Goal: Task Accomplishment & Management: Complete application form

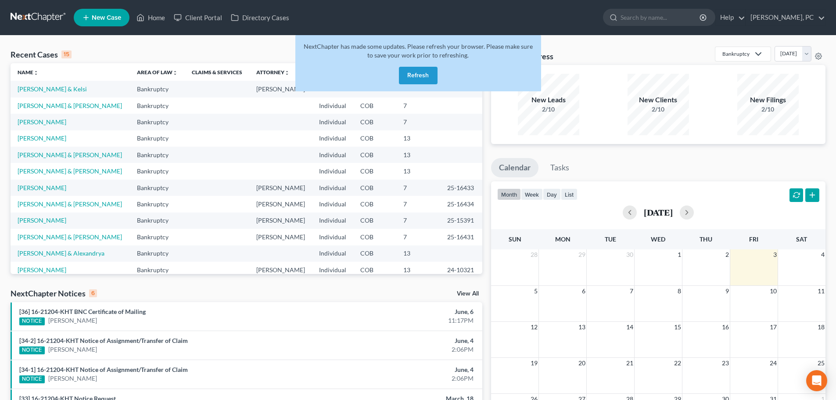
click at [421, 74] on button "Refresh" at bounding box center [418, 76] width 39 height 18
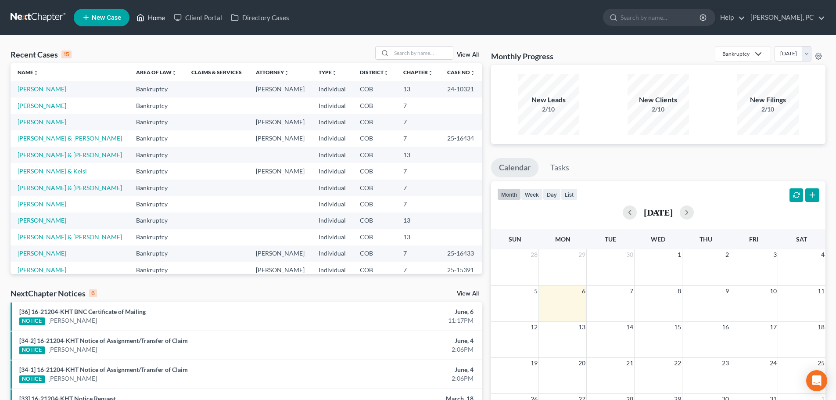
click at [159, 16] on link "Home" at bounding box center [150, 18] width 37 height 16
click at [395, 55] on input "search" at bounding box center [421, 53] width 61 height 13
type input "stella"
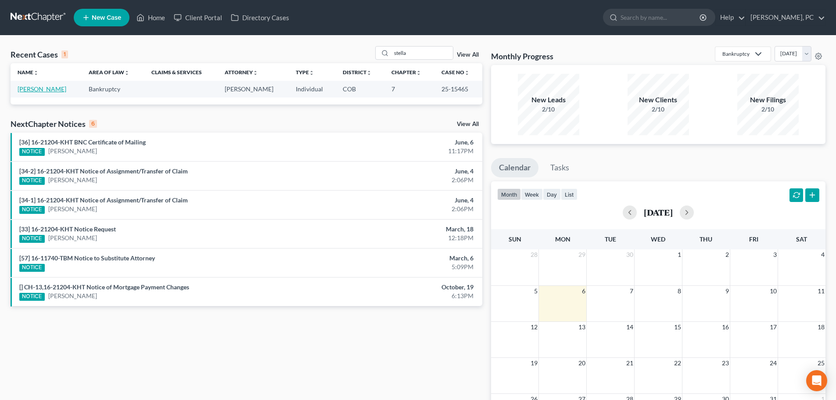
click at [50, 88] on link "Yukhanonov, Stella" at bounding box center [42, 88] width 49 height 7
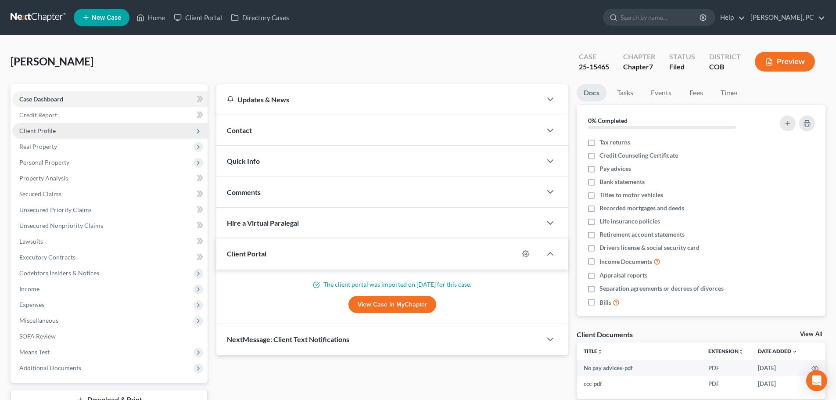
click at [41, 130] on span "Client Profile" at bounding box center [37, 130] width 36 height 7
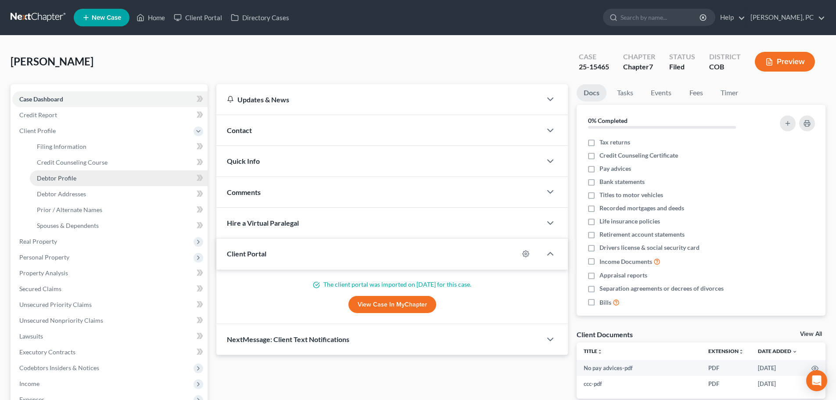
click at [59, 175] on span "Debtor Profile" at bounding box center [56, 177] width 39 height 7
select select "3"
select select "0"
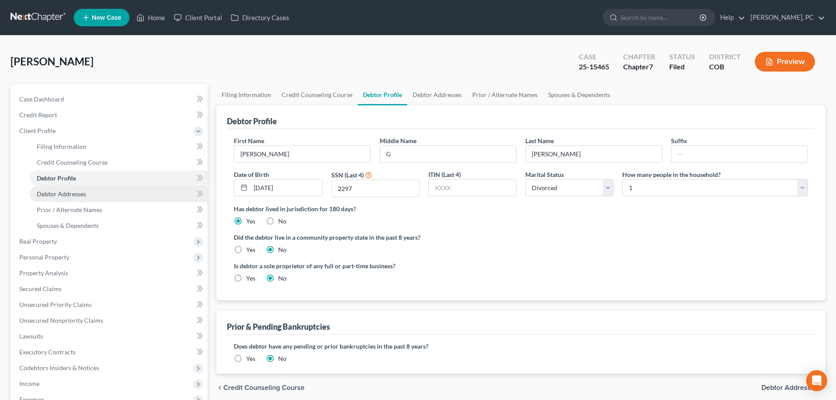
click at [72, 192] on span "Debtor Addresses" at bounding box center [61, 193] width 49 height 7
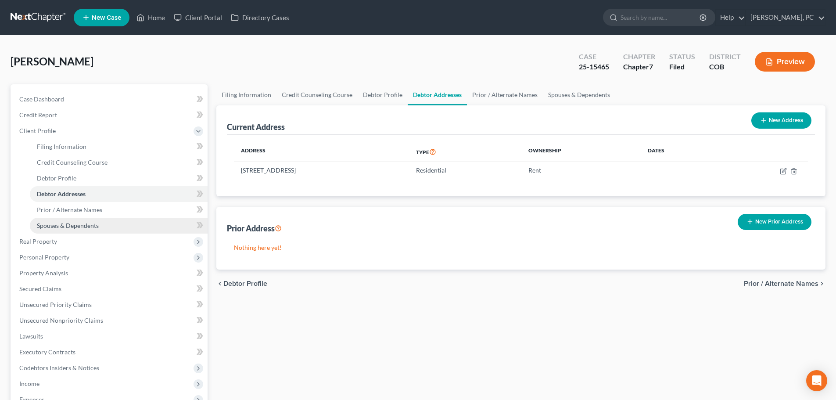
click at [57, 226] on span "Spouses & Dependents" at bounding box center [68, 225] width 62 height 7
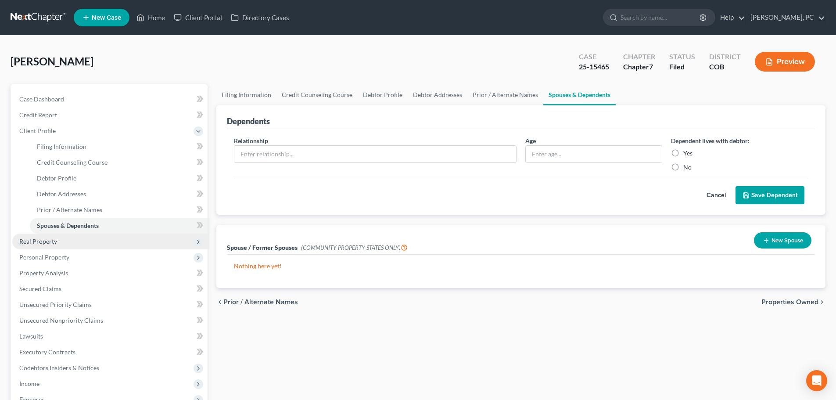
click at [34, 239] on span "Real Property" at bounding box center [38, 240] width 38 height 7
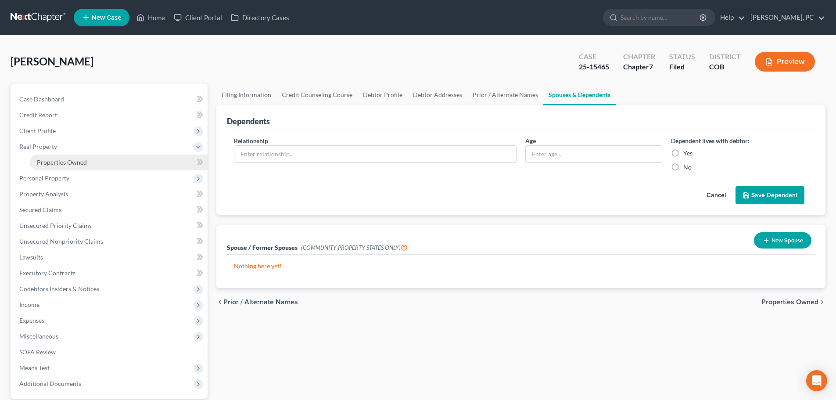
click at [75, 165] on span "Properties Owned" at bounding box center [62, 161] width 50 height 7
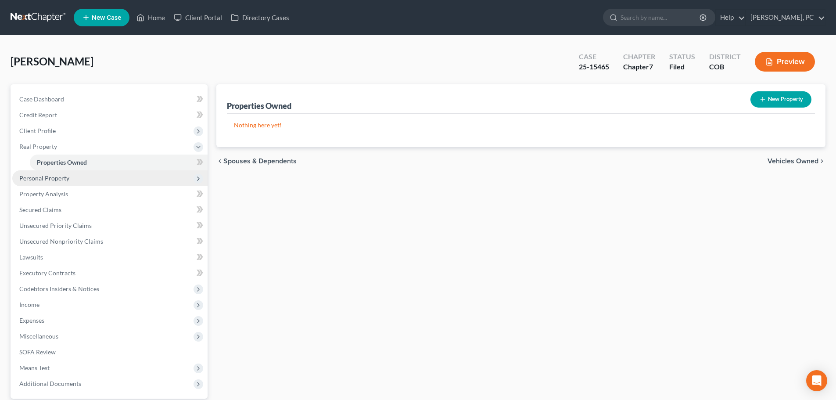
click at [52, 173] on span "Personal Property" at bounding box center [109, 178] width 195 height 16
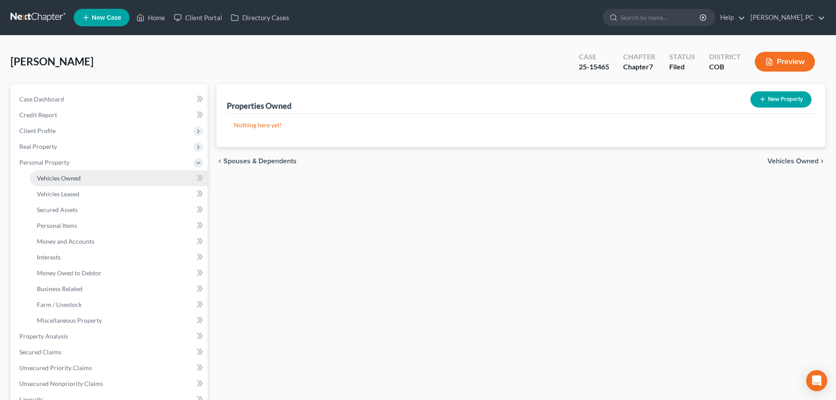
click at [64, 174] on span "Vehicles Owned" at bounding box center [59, 177] width 44 height 7
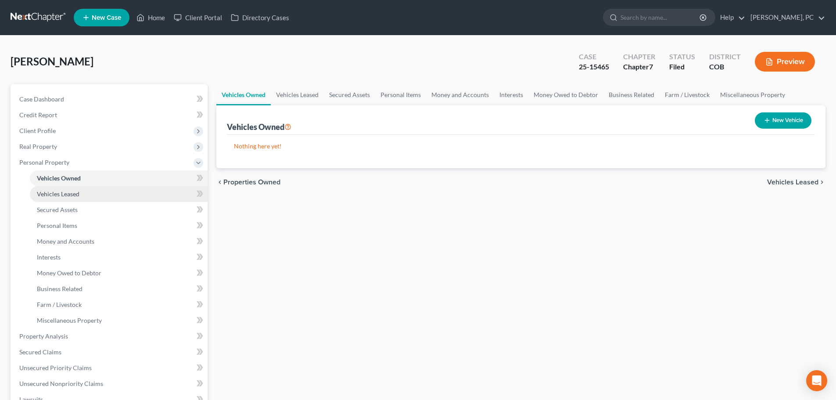
click at [69, 192] on span "Vehicles Leased" at bounding box center [58, 193] width 43 height 7
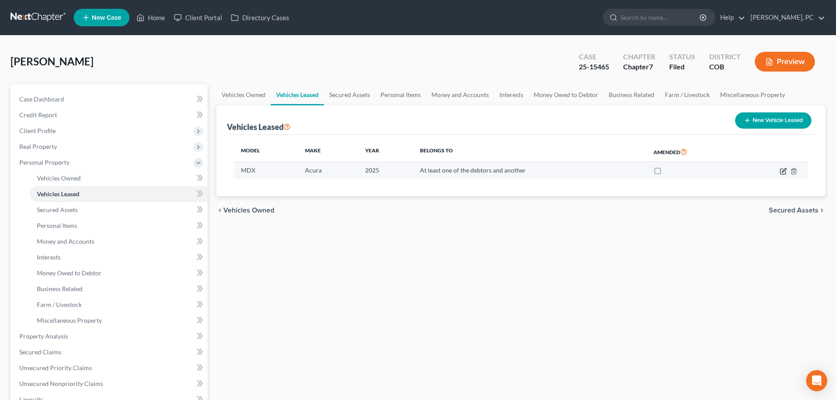
click at [784, 171] on icon "button" at bounding box center [783, 171] width 7 height 7
select select "0"
select select "1"
select select "3"
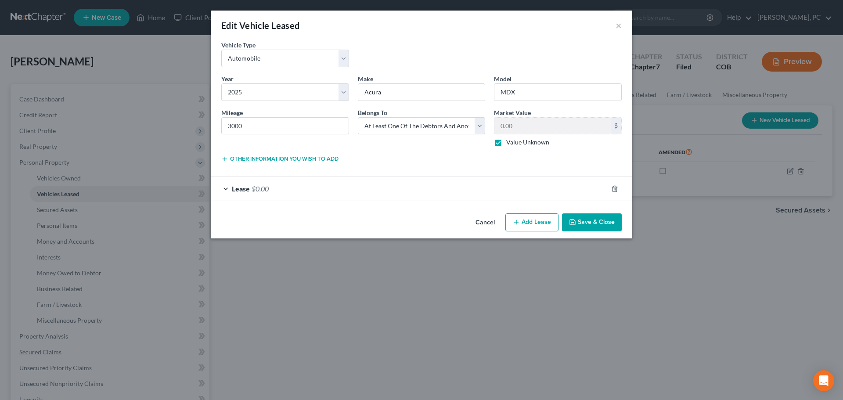
click at [259, 190] on span "$0.00" at bounding box center [259, 188] width 17 height 8
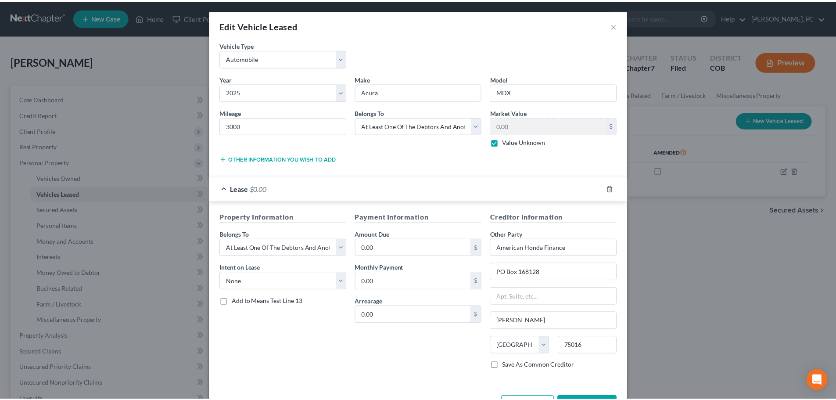
scroll to position [32, 0]
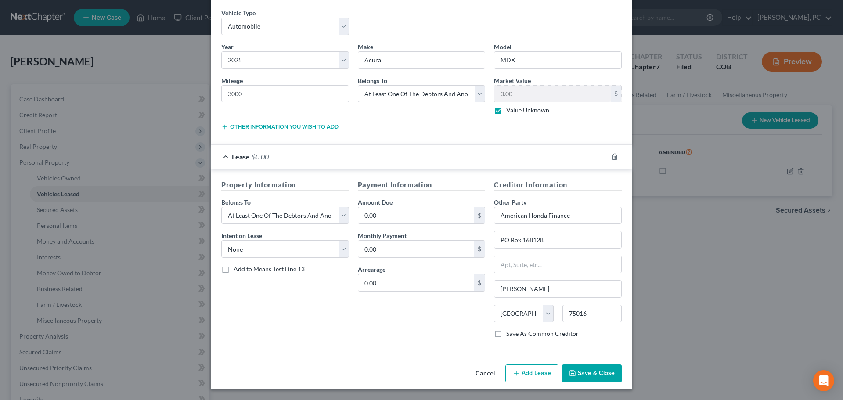
click at [589, 370] on button "Save & Close" at bounding box center [592, 373] width 60 height 18
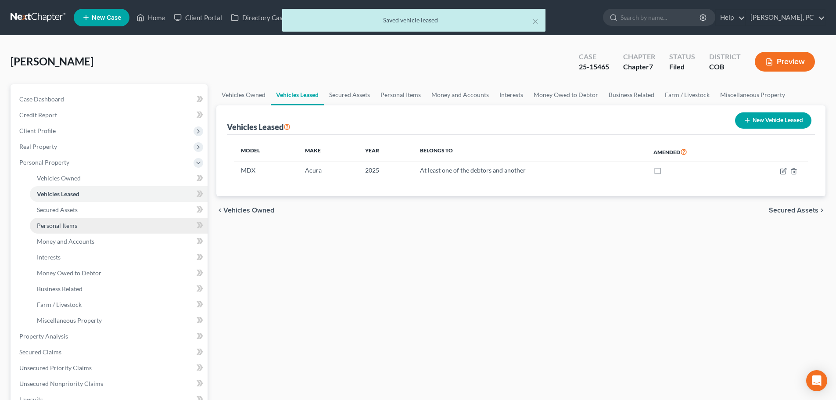
click at [54, 229] on span "Personal Items" at bounding box center [57, 225] width 40 height 7
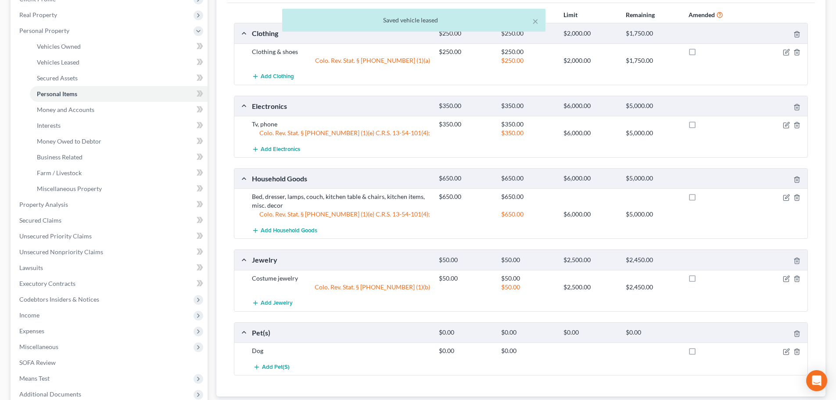
scroll to position [176, 0]
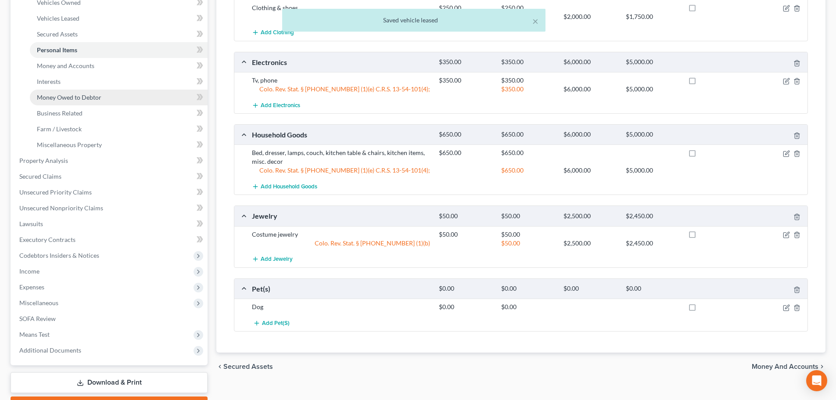
click at [54, 98] on span "Money Owed to Debtor" at bounding box center [69, 96] width 65 height 7
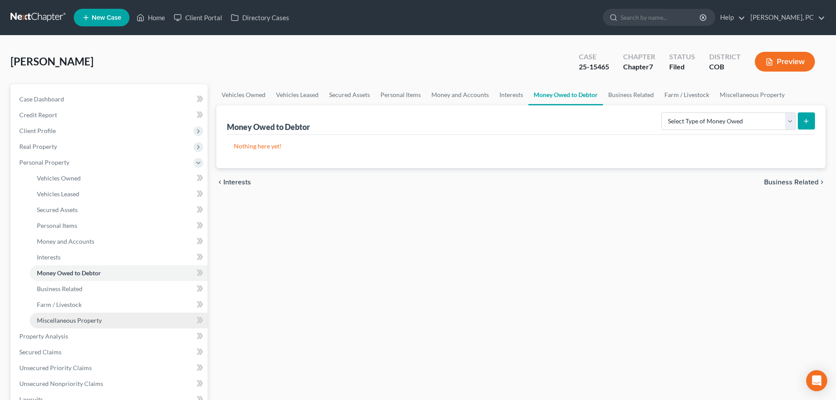
click at [75, 321] on span "Miscellaneous Property" at bounding box center [69, 319] width 65 height 7
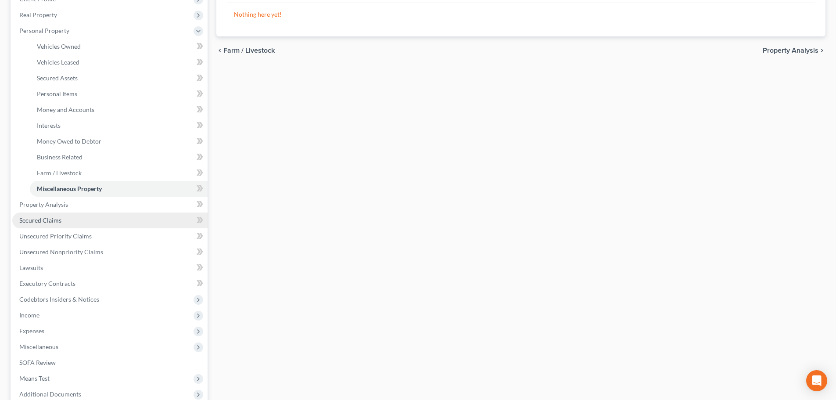
click at [33, 215] on link "Secured Claims" at bounding box center [109, 220] width 195 height 16
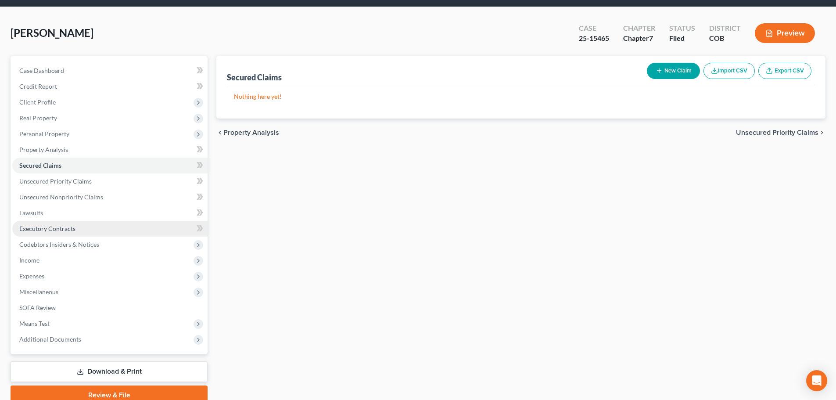
scroll to position [44, 0]
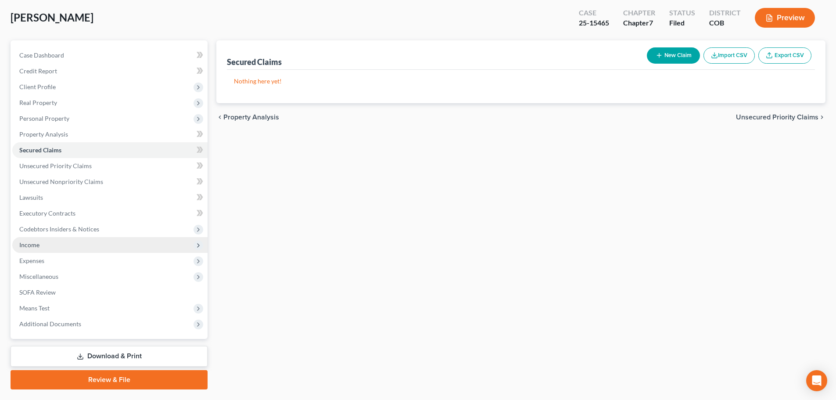
click at [18, 247] on span "Income" at bounding box center [109, 245] width 195 height 16
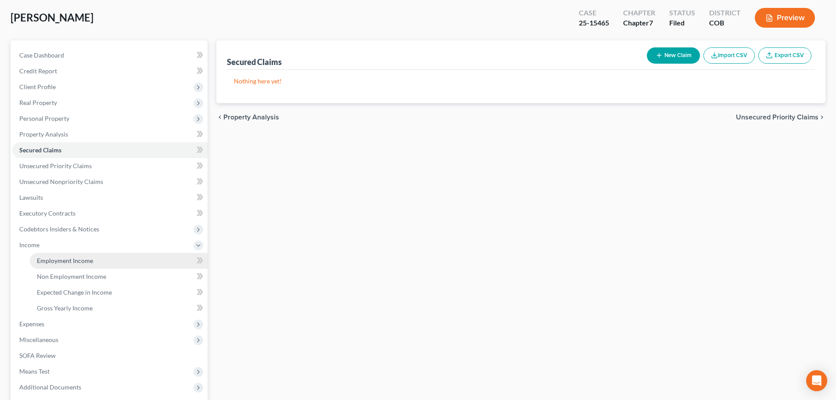
click at [74, 255] on link "Employment Income" at bounding box center [119, 261] width 178 height 16
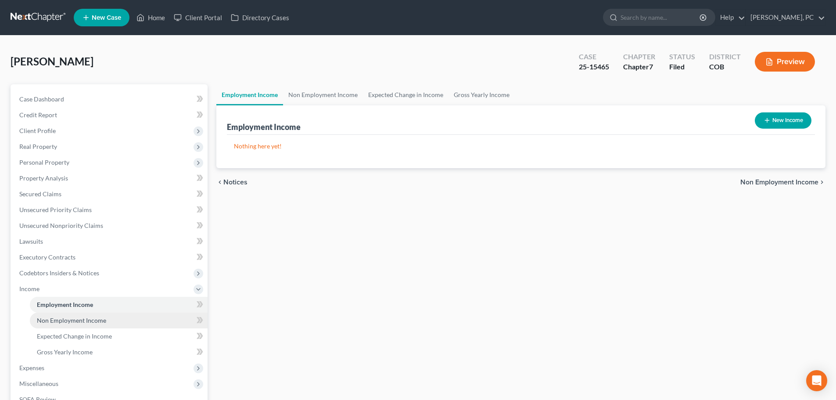
click at [94, 313] on link "Non Employment Income" at bounding box center [119, 320] width 178 height 16
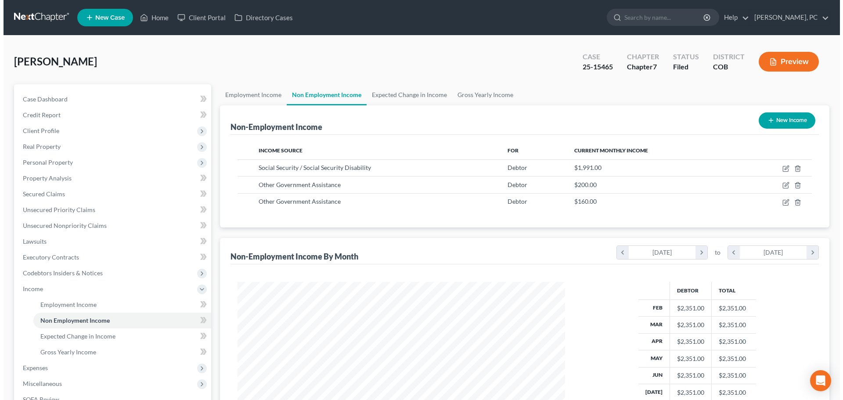
scroll to position [164, 345]
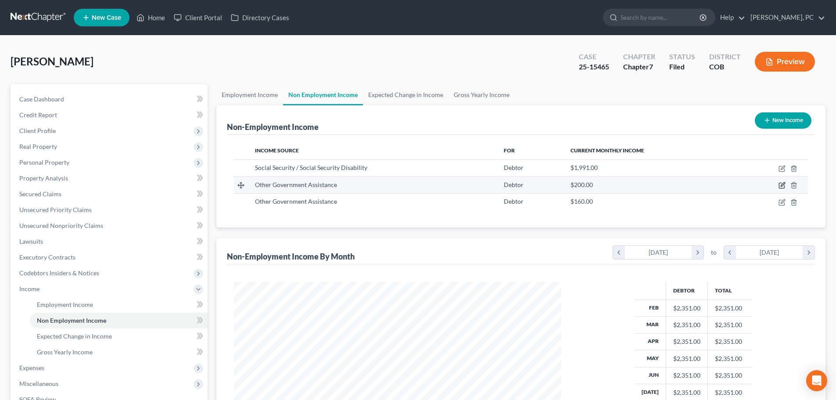
click at [781, 184] on icon "button" at bounding box center [782, 185] width 7 height 7
select select "5"
select select "0"
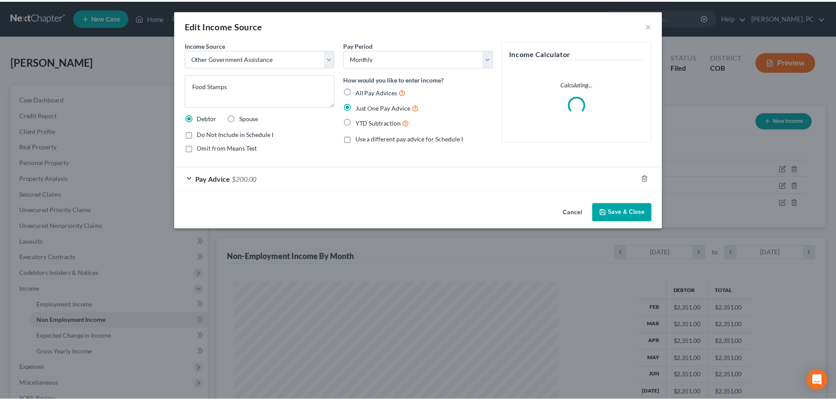
scroll to position [165, 348]
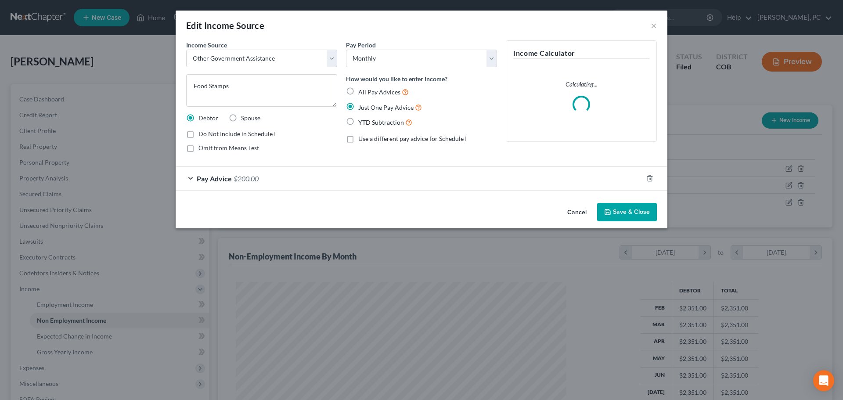
click at [630, 216] on button "Save & Close" at bounding box center [627, 212] width 60 height 18
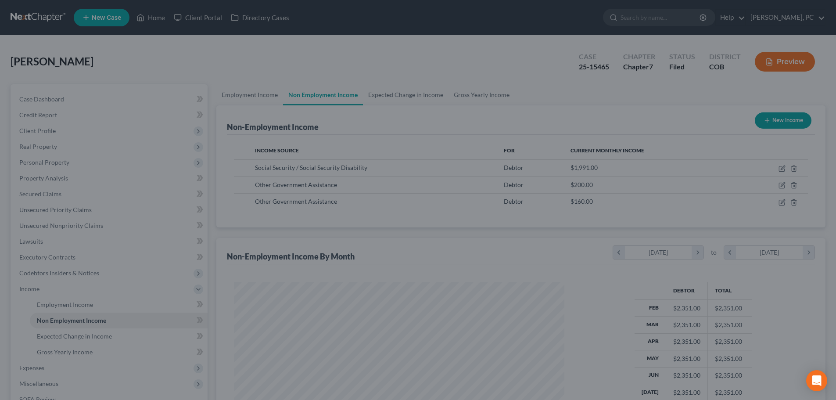
scroll to position [164, 345]
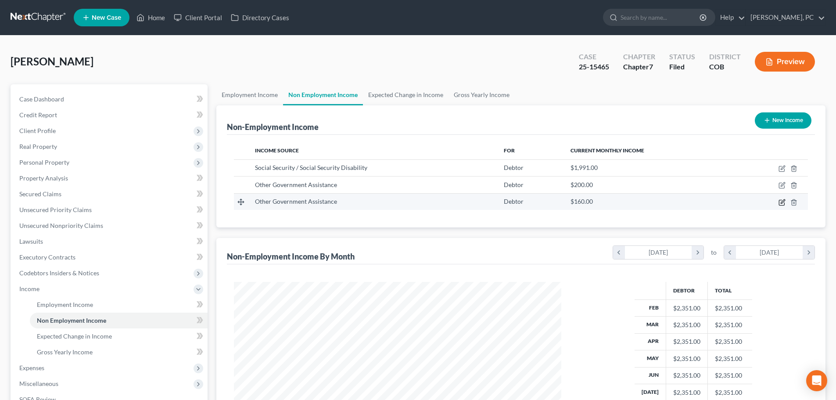
click at [781, 203] on icon "button" at bounding box center [783, 201] width 4 height 4
select select "5"
select select "0"
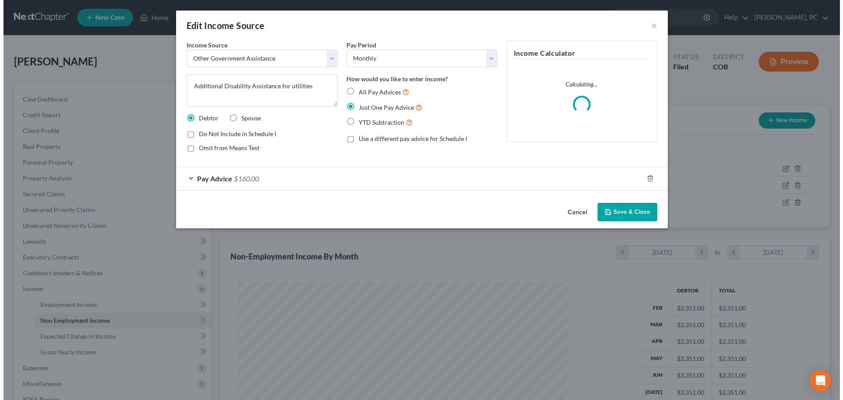
scroll to position [165, 348]
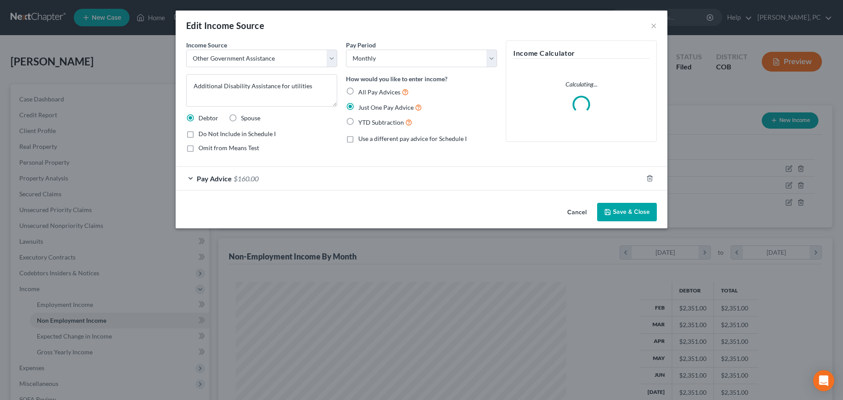
click at [639, 215] on button "Save & Close" at bounding box center [627, 212] width 60 height 18
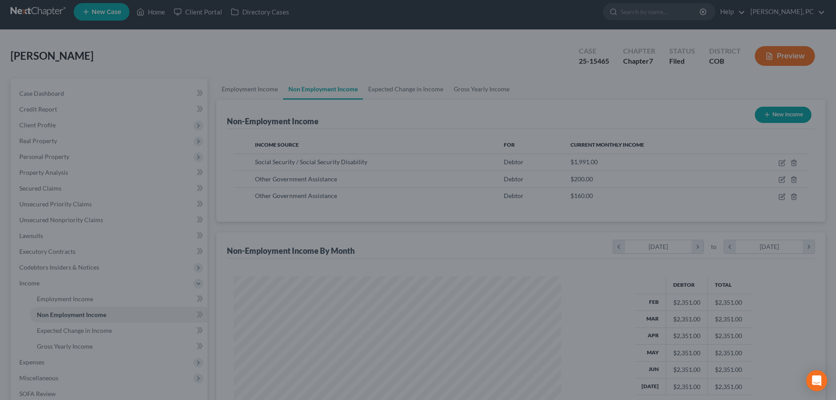
scroll to position [438716, 438535]
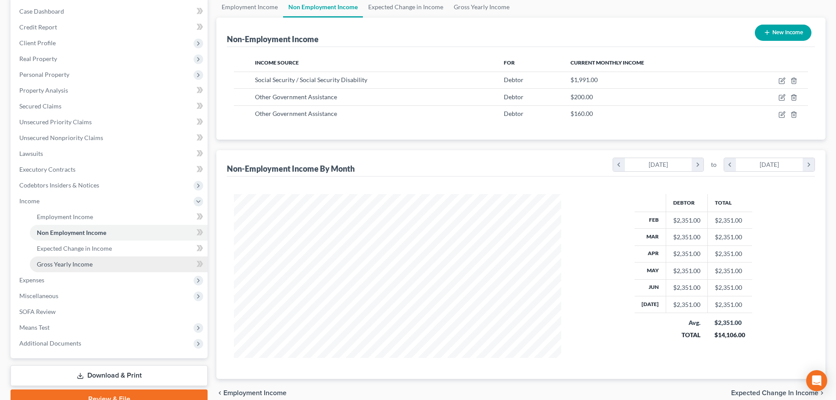
click at [87, 258] on link "Gross Yearly Income" at bounding box center [119, 264] width 178 height 16
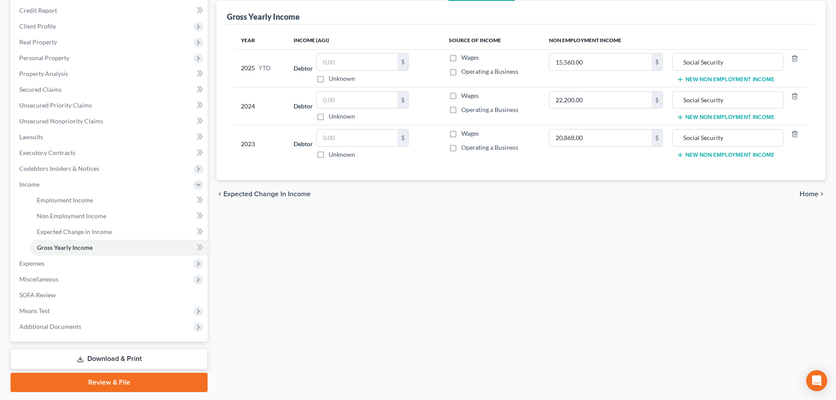
scroll to position [130, 0]
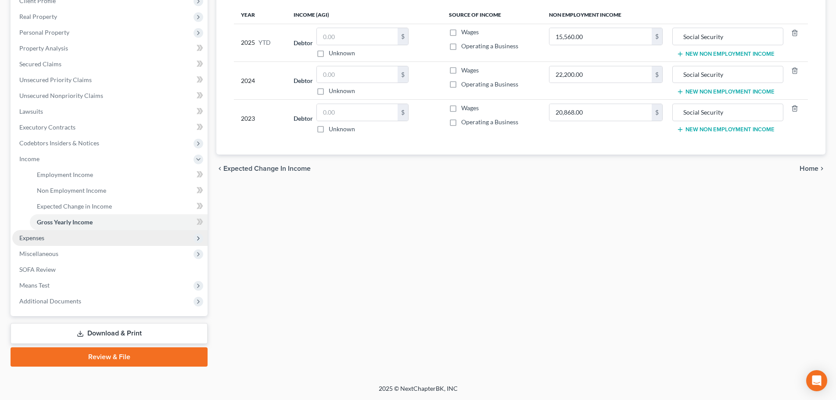
click at [37, 235] on span "Expenses" at bounding box center [31, 237] width 25 height 7
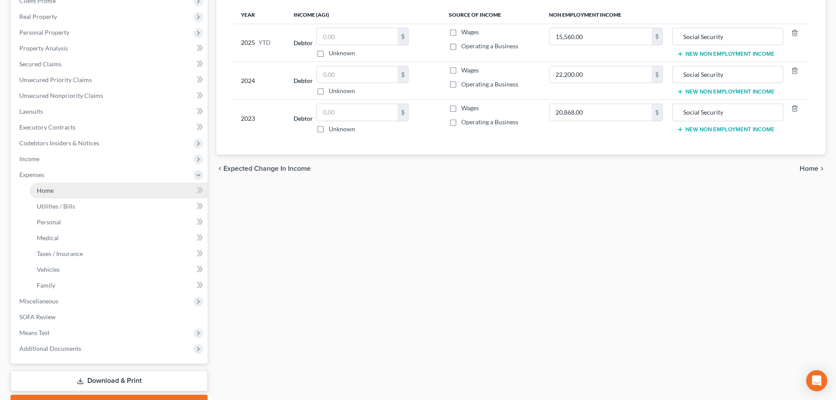
click at [50, 192] on span "Home" at bounding box center [45, 190] width 17 height 7
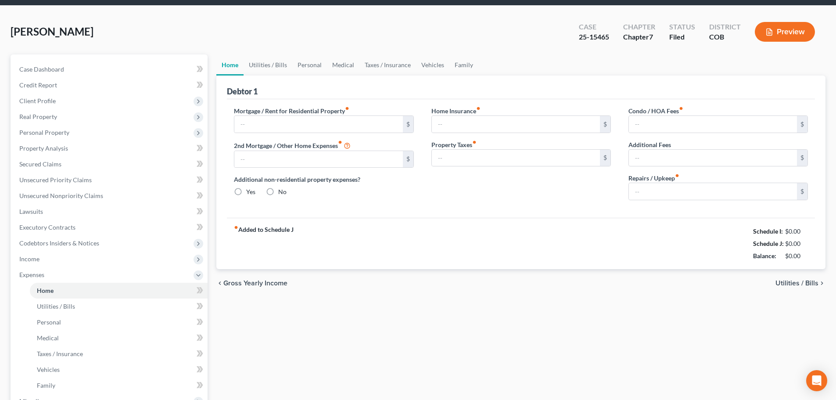
type input "1,750.00"
type input "0.00"
radio input "true"
type input "0.00"
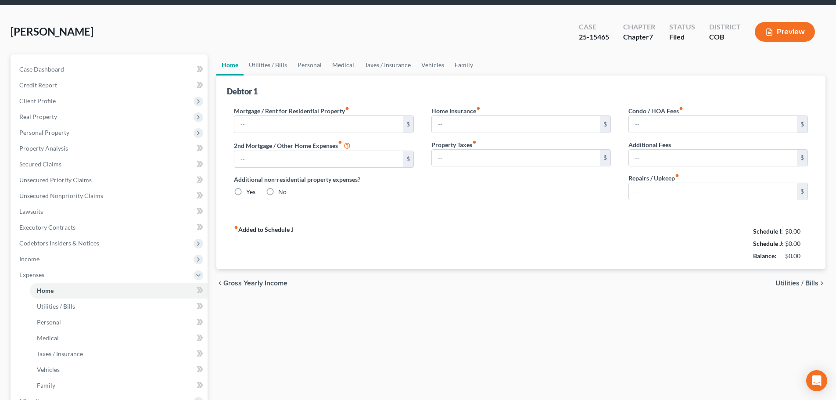
type input "0.00"
type input "50.00"
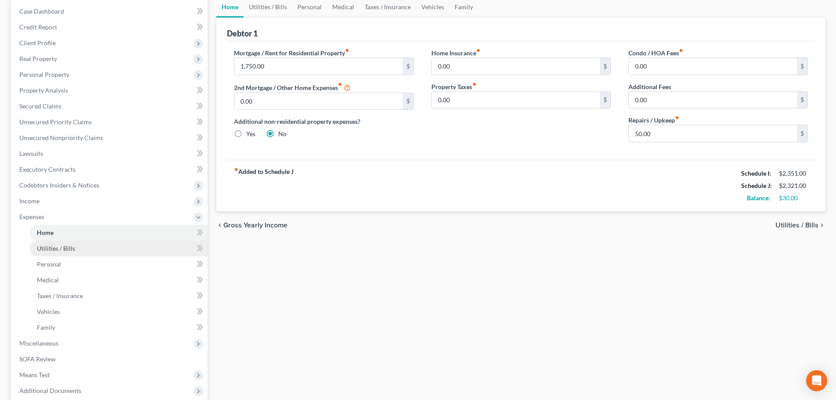
click at [67, 248] on span "Utilities / Bills" at bounding box center [56, 247] width 38 height 7
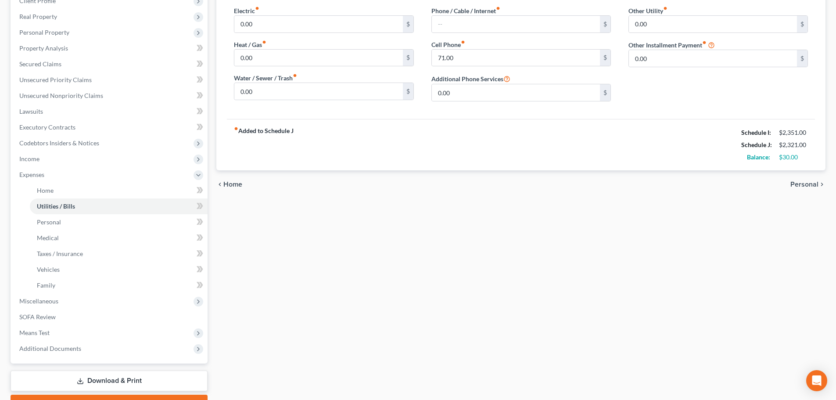
scroll to position [132, 0]
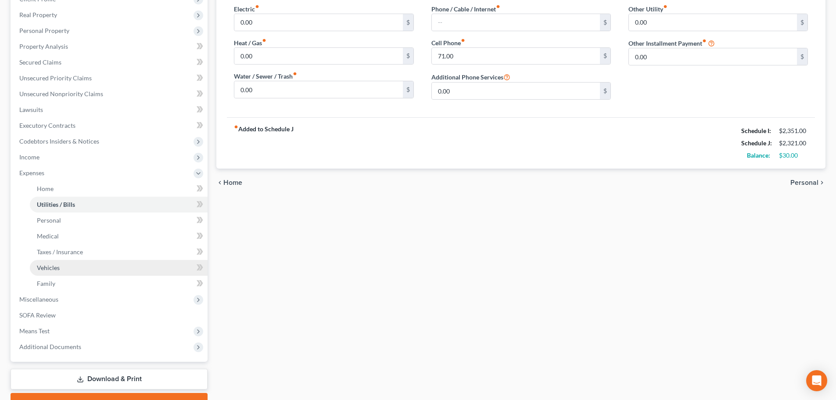
click at [47, 269] on span "Vehicles" at bounding box center [48, 267] width 23 height 7
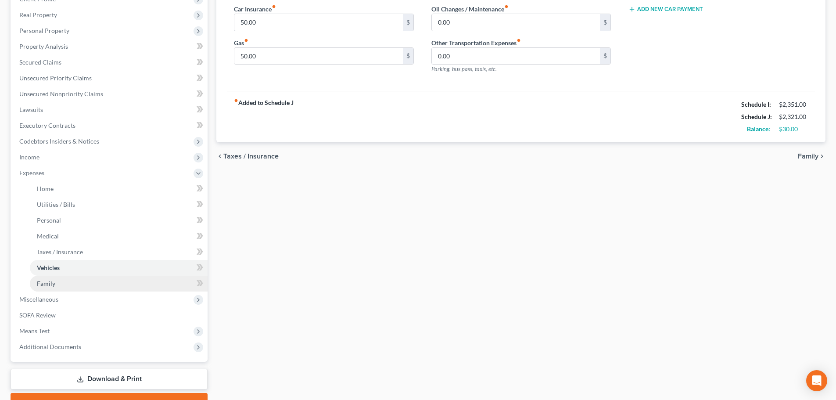
click at [47, 280] on span "Family" at bounding box center [46, 283] width 18 height 7
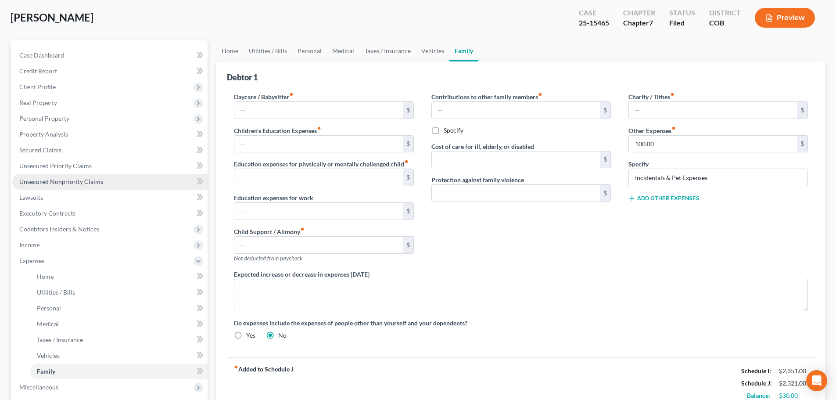
click at [78, 185] on span "Unsecured Nonpriority Claims" at bounding box center [61, 181] width 84 height 7
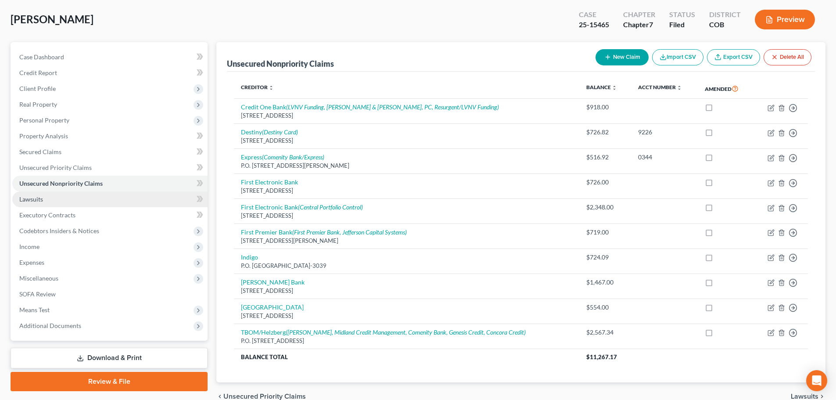
click at [39, 198] on span "Lawsuits" at bounding box center [31, 198] width 24 height 7
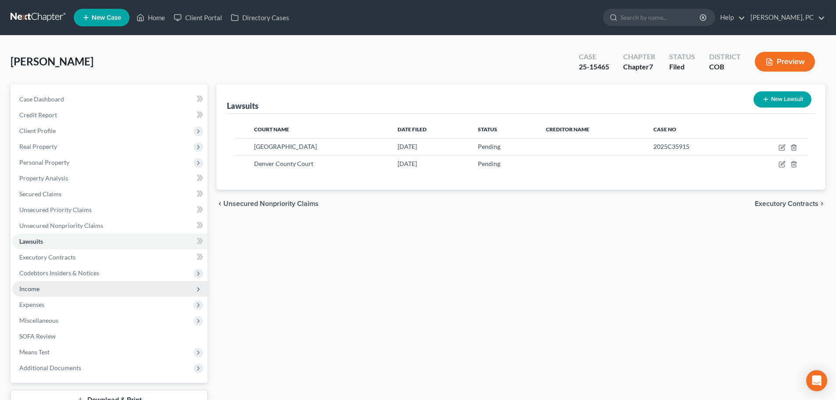
click at [33, 290] on span "Income" at bounding box center [29, 288] width 20 height 7
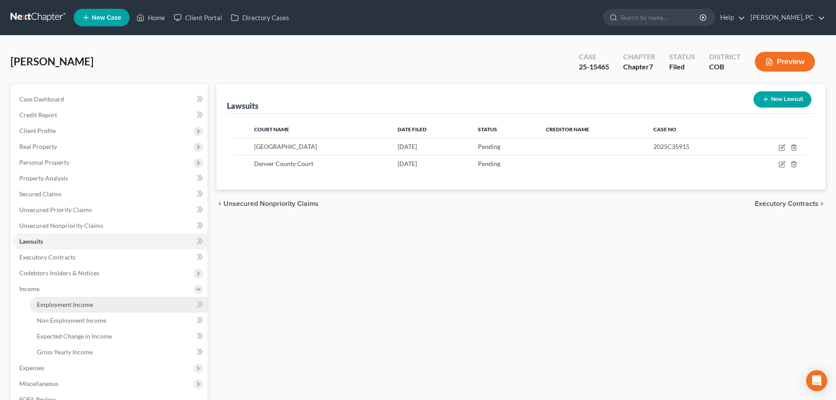
click at [60, 303] on span "Employment Income" at bounding box center [65, 304] width 56 height 7
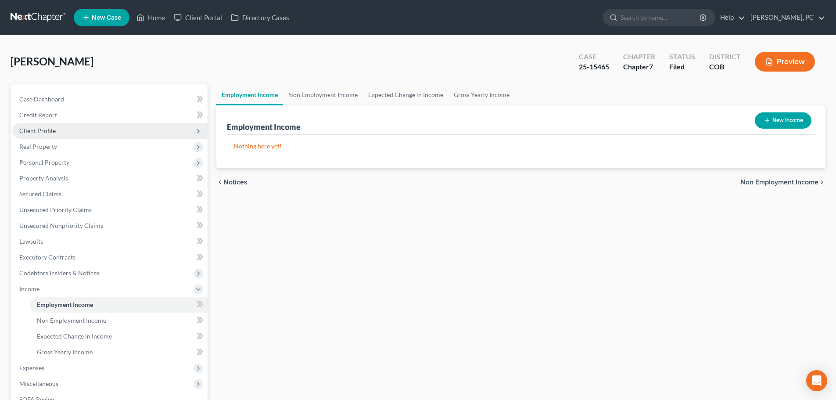
click at [22, 133] on span "Client Profile" at bounding box center [37, 130] width 36 height 7
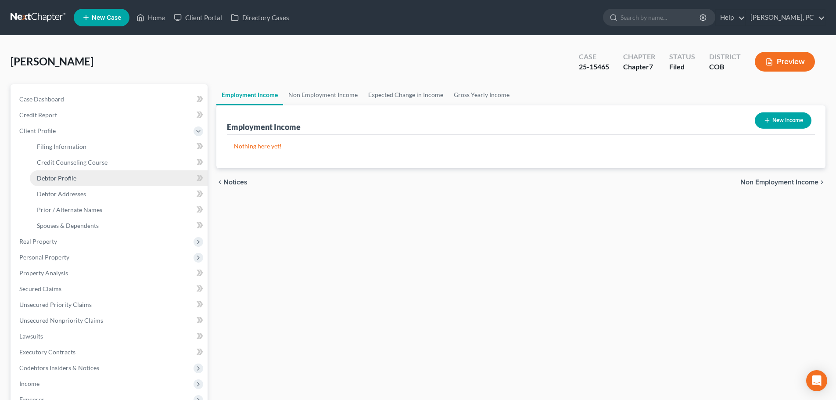
click at [71, 178] on span "Debtor Profile" at bounding box center [56, 177] width 39 height 7
select select "3"
select select "0"
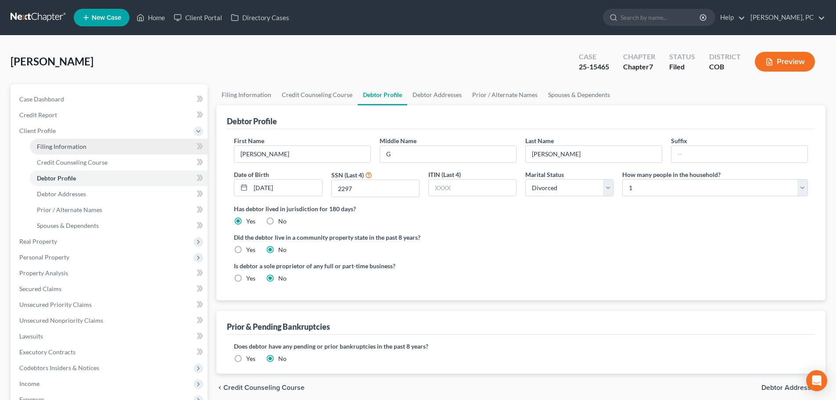
click at [74, 145] on span "Filing Information" at bounding box center [62, 146] width 50 height 7
select select "1"
select select "0"
select select "5"
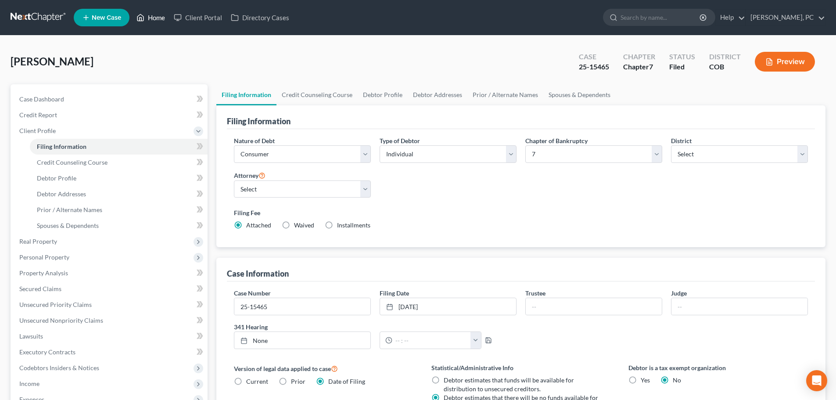
click at [159, 16] on link "Home" at bounding box center [150, 18] width 37 height 16
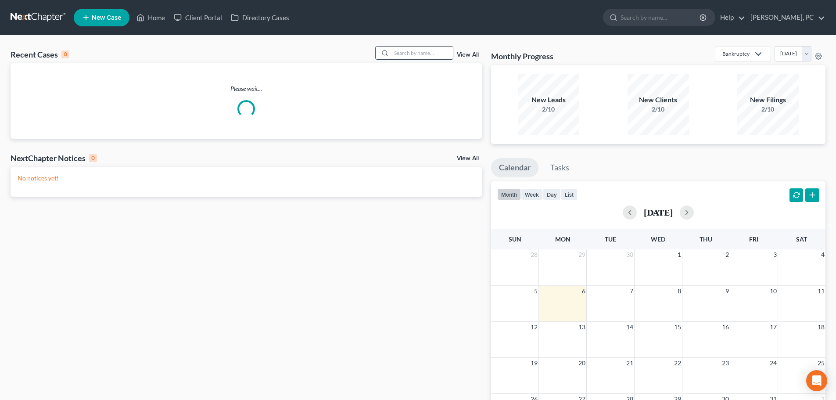
click at [403, 53] on input "search" at bounding box center [421, 53] width 61 height 13
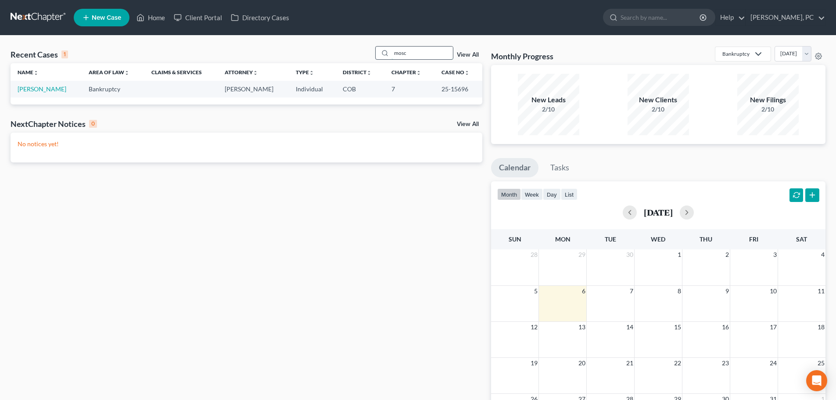
type input "mosc"
click at [43, 86] on link "Moscariello, Susan" at bounding box center [42, 88] width 49 height 7
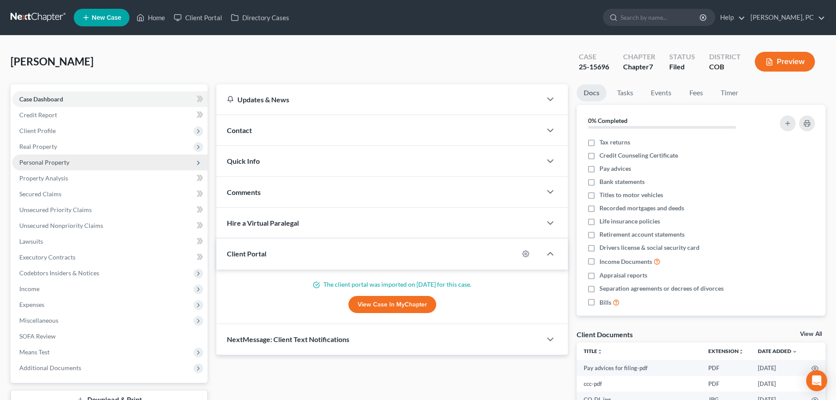
click at [52, 166] on span "Personal Property" at bounding box center [109, 162] width 195 height 16
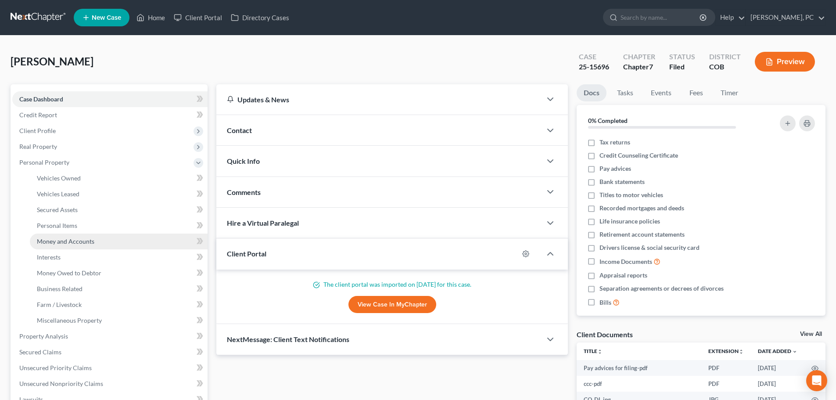
click at [60, 241] on span "Money and Accounts" at bounding box center [65, 240] width 57 height 7
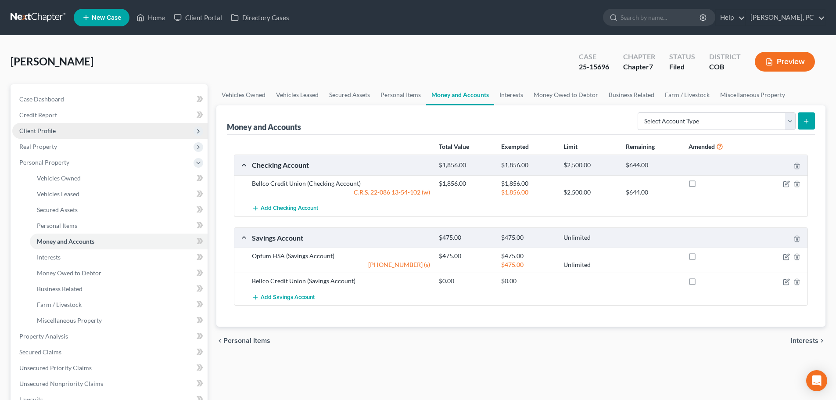
click at [47, 128] on span "Client Profile" at bounding box center [37, 130] width 36 height 7
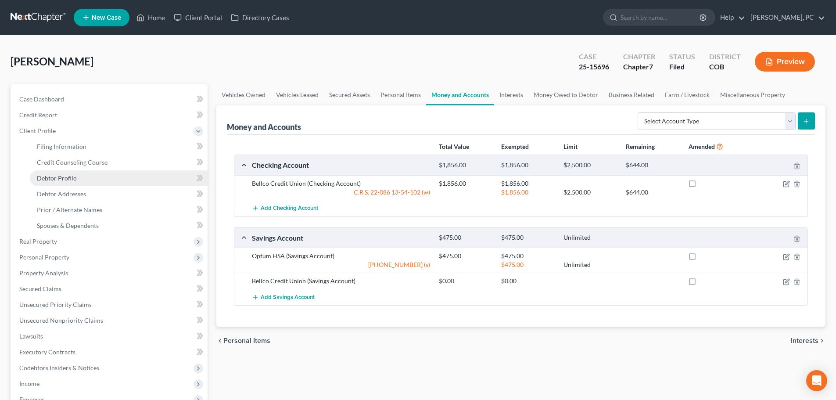
click at [64, 178] on span "Debtor Profile" at bounding box center [56, 177] width 39 height 7
select select "0"
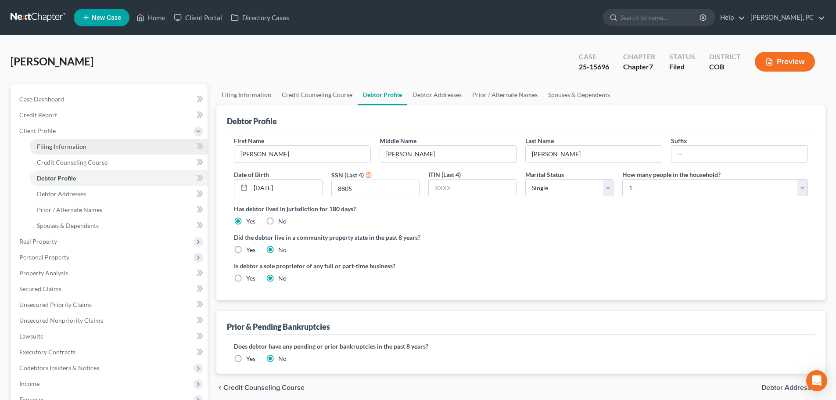
click at [60, 149] on span "Filing Information" at bounding box center [62, 146] width 50 height 7
select select "1"
select select "0"
select select "11"
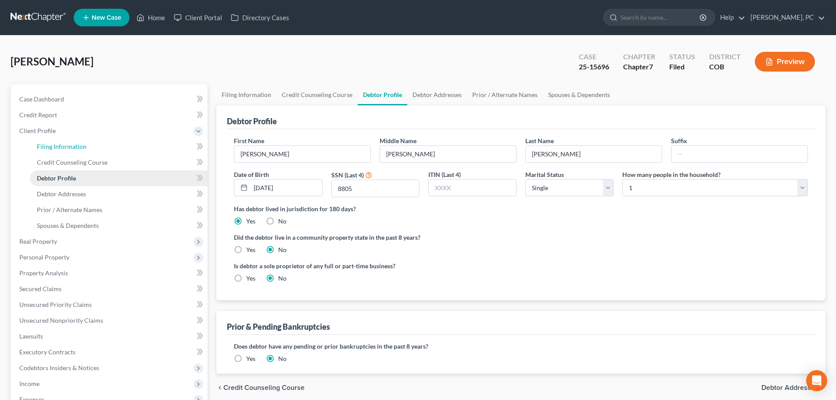
select select "0"
select select "5"
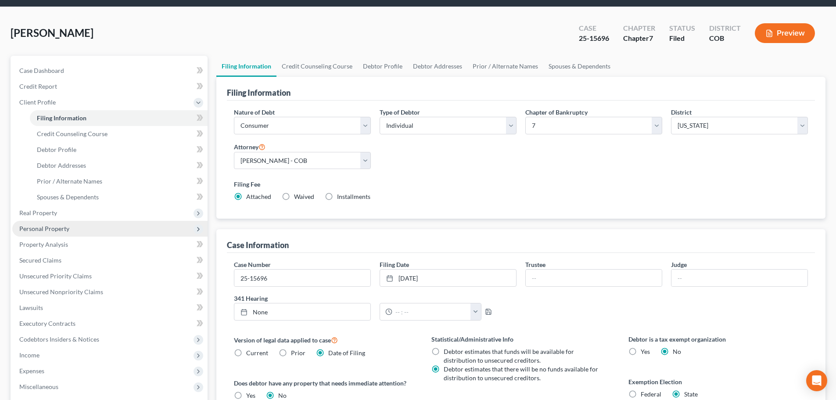
scroll to position [44, 0]
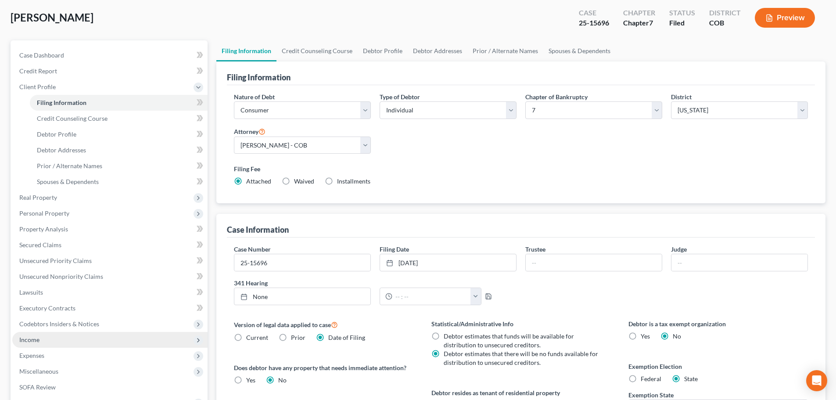
click at [26, 338] on span "Income" at bounding box center [29, 339] width 20 height 7
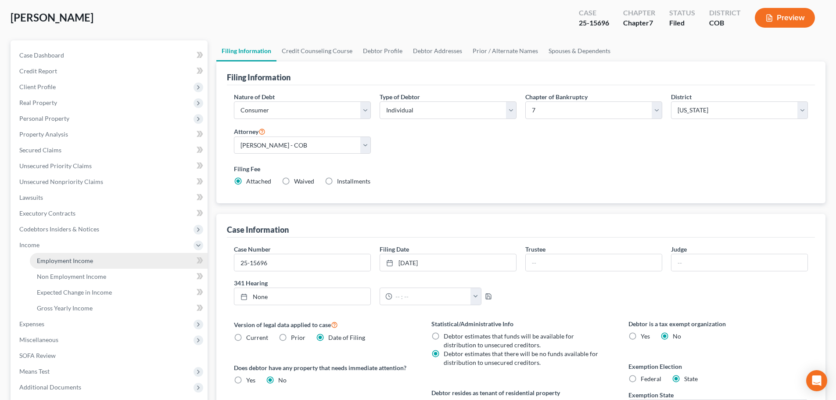
click at [63, 259] on span "Employment Income" at bounding box center [65, 260] width 56 height 7
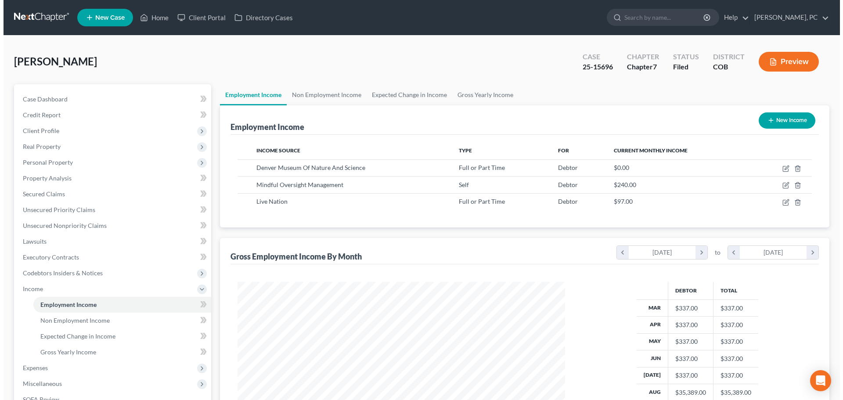
scroll to position [164, 345]
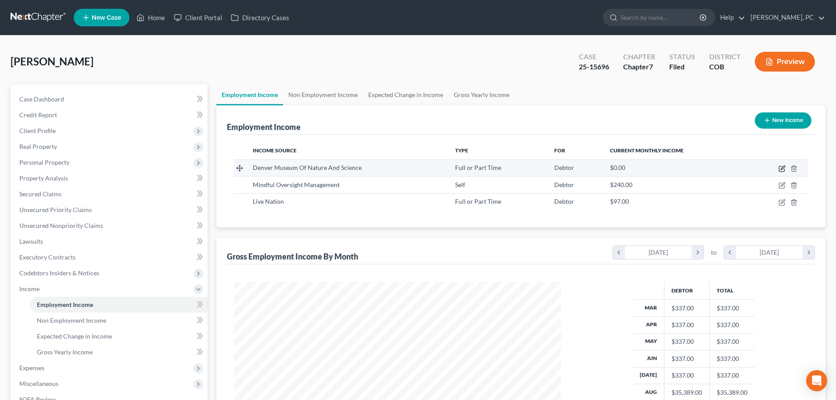
click at [782, 168] on icon "button" at bounding box center [783, 167] width 4 height 4
select select "0"
select select "5"
select select "0"
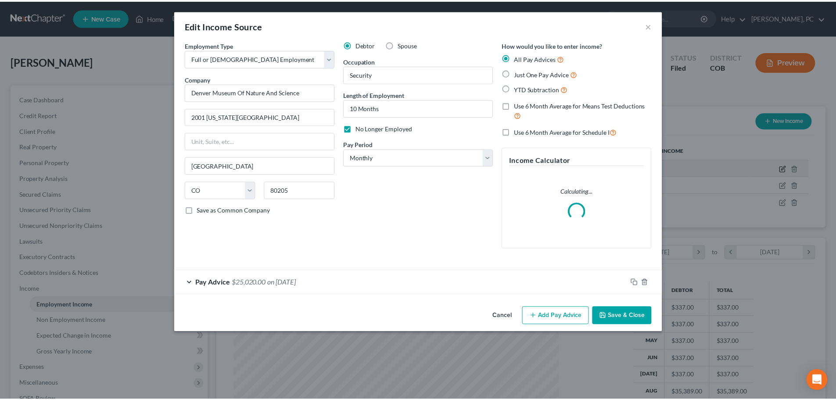
scroll to position [165, 348]
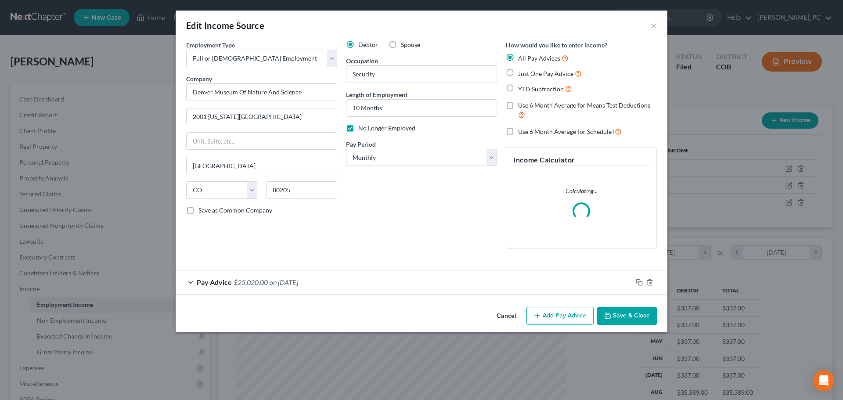
click at [623, 315] on button "Save & Close" at bounding box center [627, 316] width 60 height 18
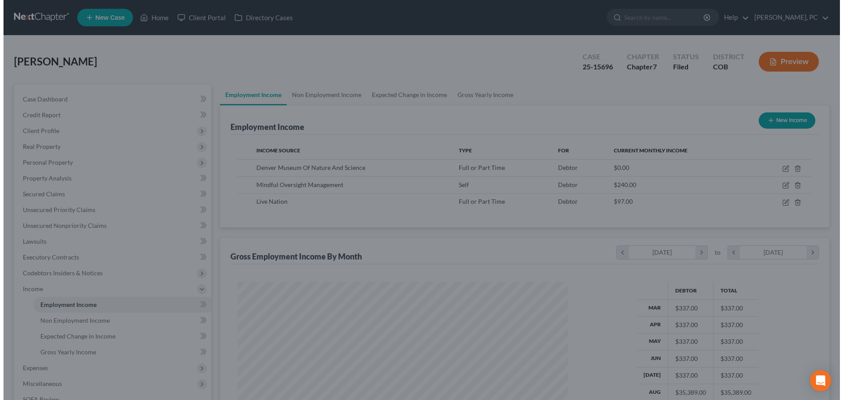
scroll to position [438716, 438535]
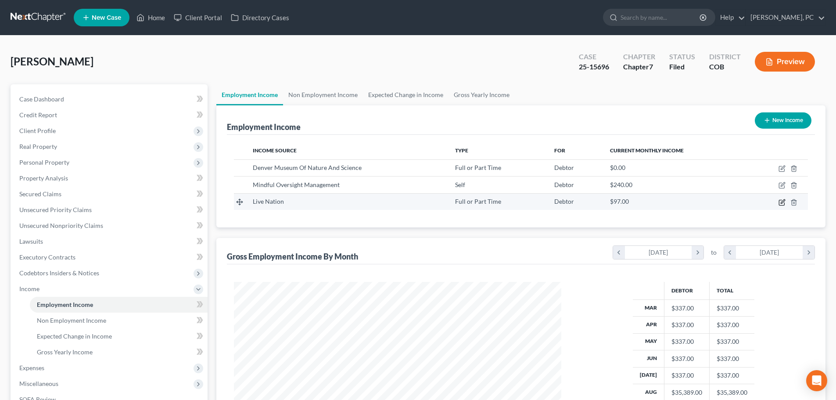
click at [780, 202] on icon "button" at bounding box center [782, 202] width 7 height 7
select select "0"
select select "5"
select select "0"
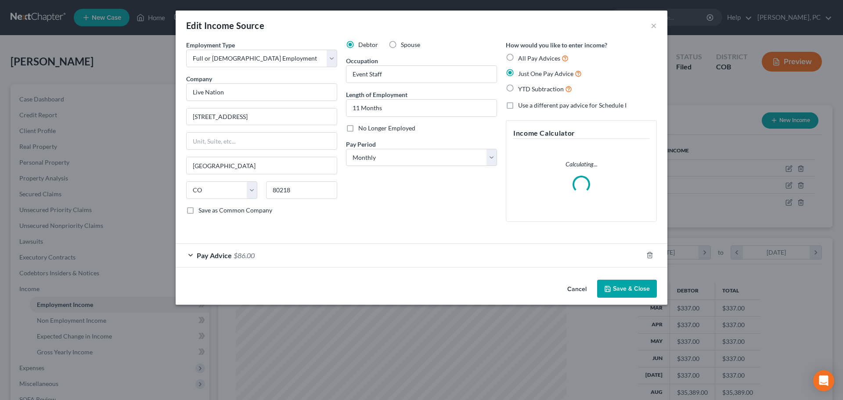
scroll to position [165, 348]
click at [251, 254] on span "$86.00" at bounding box center [243, 255] width 21 height 8
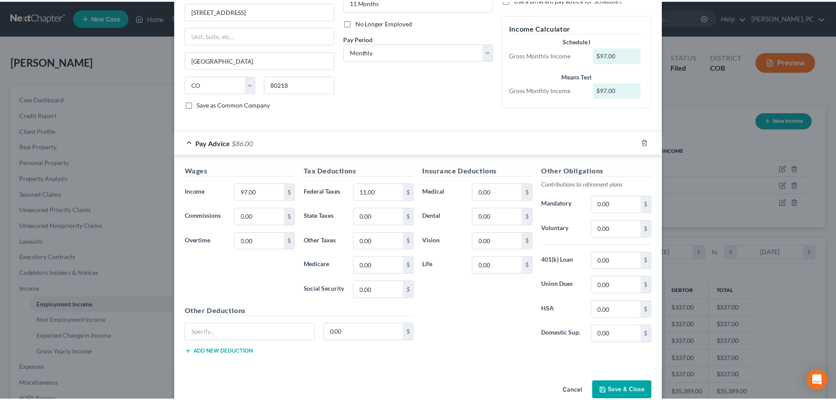
scroll to position [123, 0]
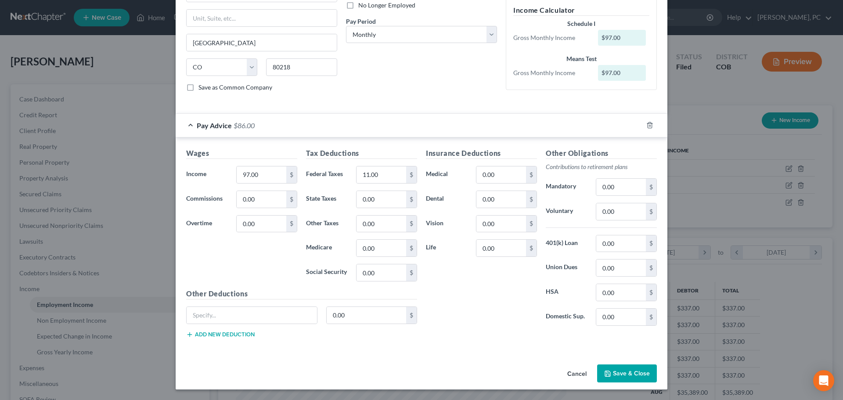
click at [618, 369] on button "Save & Close" at bounding box center [627, 373] width 60 height 18
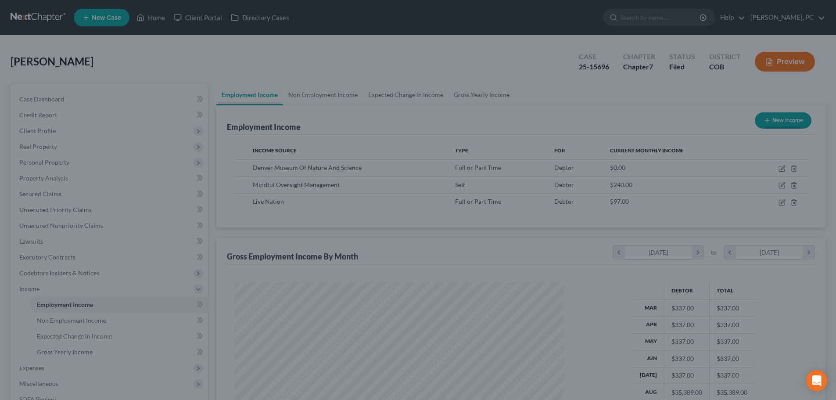
scroll to position [438716, 438535]
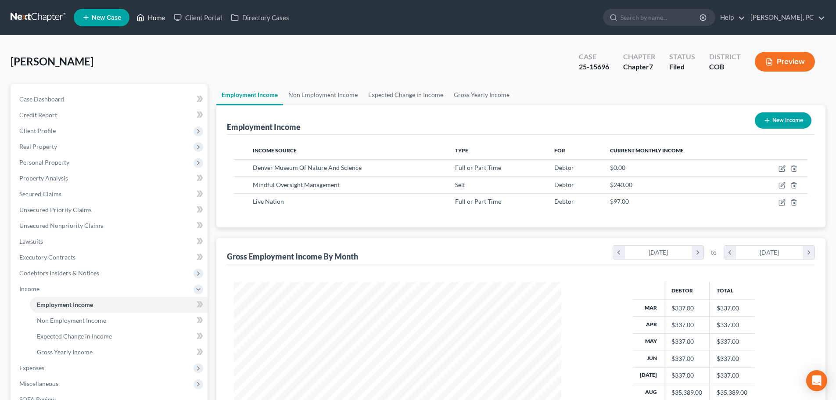
drag, startPoint x: 151, startPoint y: 18, endPoint x: 155, endPoint y: 22, distance: 5.0
click at [152, 18] on link "Home" at bounding box center [150, 18] width 37 height 16
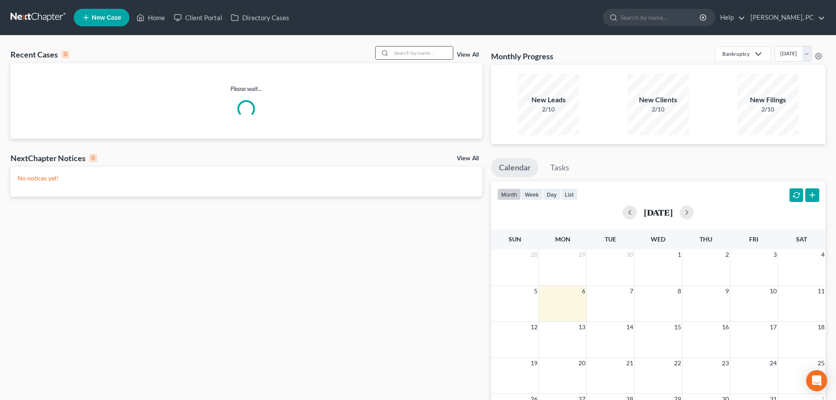
click at [412, 49] on input "search" at bounding box center [421, 53] width 61 height 13
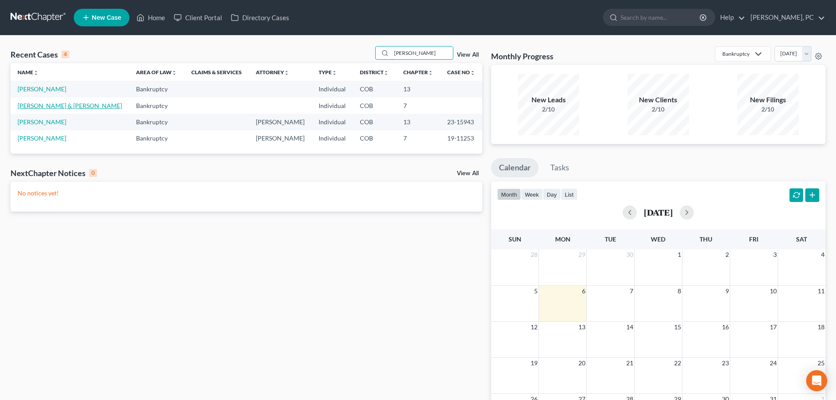
type input "sanchez"
click at [56, 103] on link "McLeod, Jason & Sanchez, Patsy" at bounding box center [70, 105] width 104 height 7
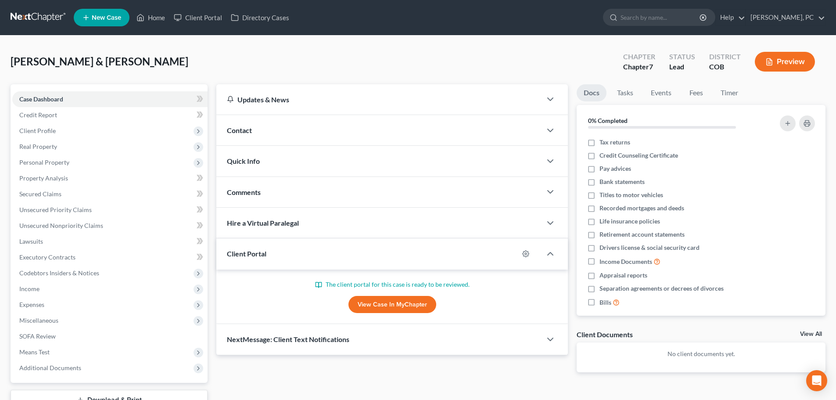
click at [390, 305] on link "View Case in MyChapter" at bounding box center [392, 305] width 88 height 18
click at [40, 129] on span "Client Profile" at bounding box center [37, 130] width 36 height 7
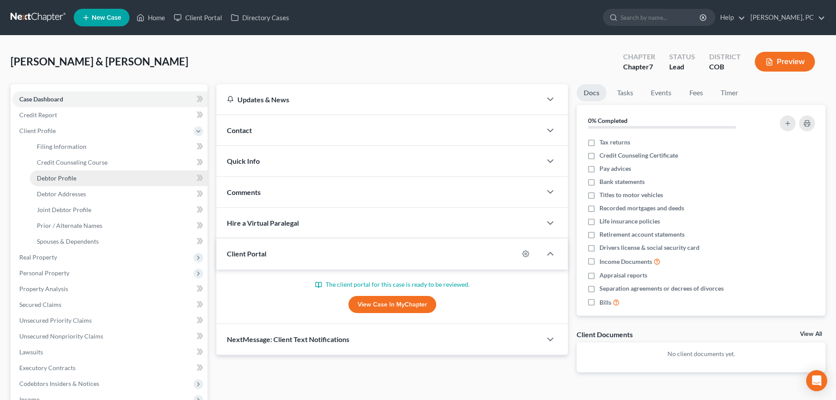
click at [57, 178] on span "Debtor Profile" at bounding box center [56, 177] width 39 height 7
select select "1"
select select "0"
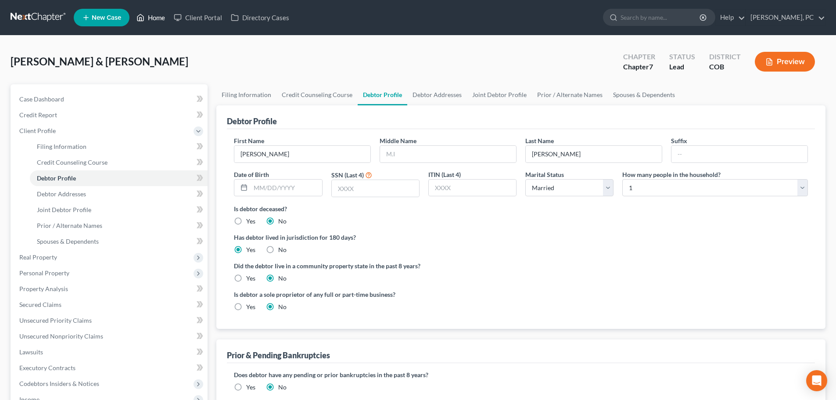
click at [155, 16] on link "Home" at bounding box center [150, 18] width 37 height 16
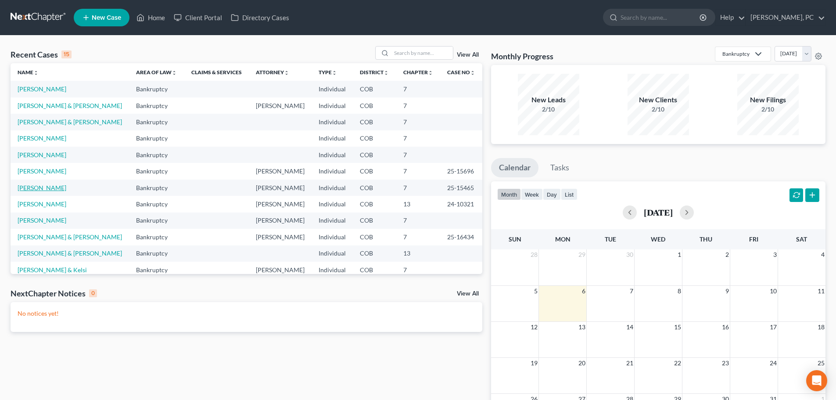
click at [41, 188] on link "Yukhanonov, Stella" at bounding box center [42, 187] width 49 height 7
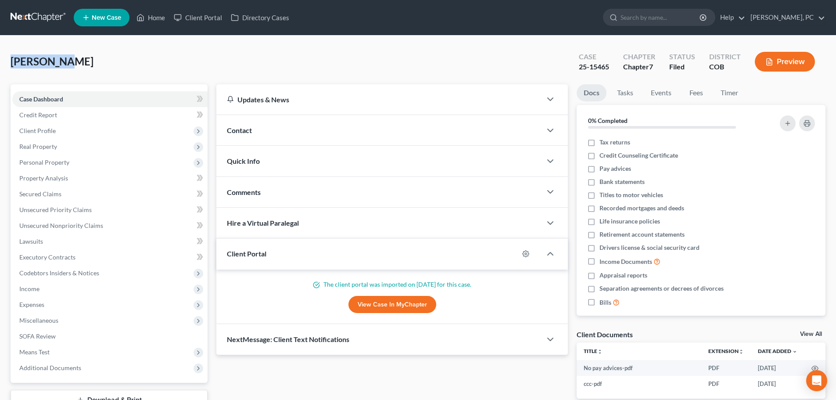
drag, startPoint x: 11, startPoint y: 60, endPoint x: 66, endPoint y: 58, distance: 55.3
click at [66, 58] on span "Yukhanonov, Stella" at bounding box center [52, 61] width 83 height 13
copy span "Yukhanonov"
click at [63, 225] on span "Unsecured Nonpriority Claims" at bounding box center [61, 225] width 84 height 7
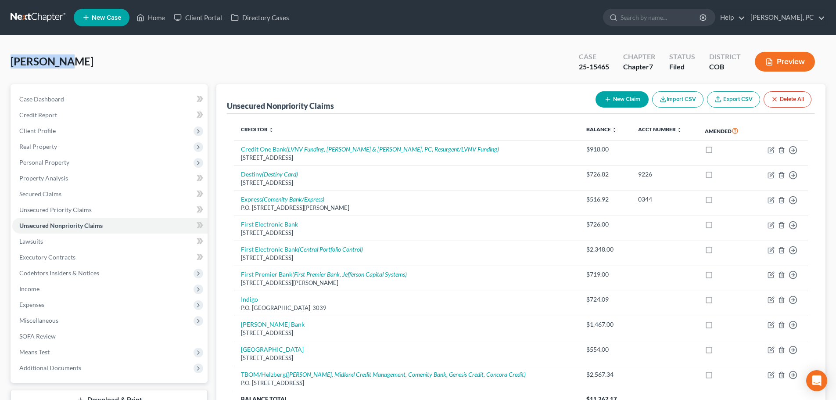
scroll to position [44, 0]
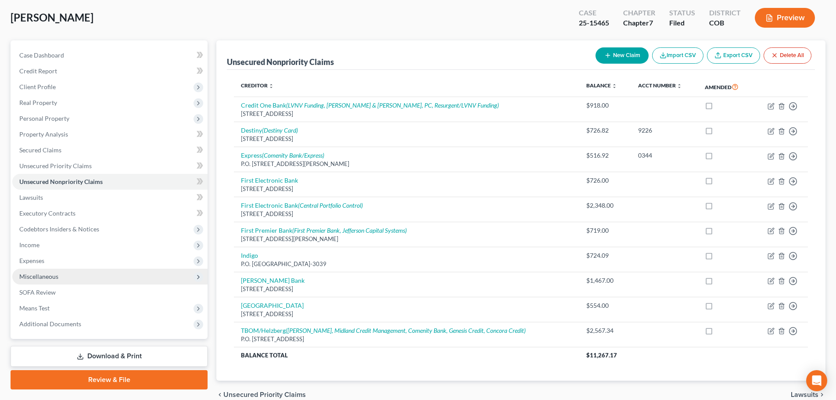
click at [43, 276] on span "Miscellaneous" at bounding box center [38, 276] width 39 height 7
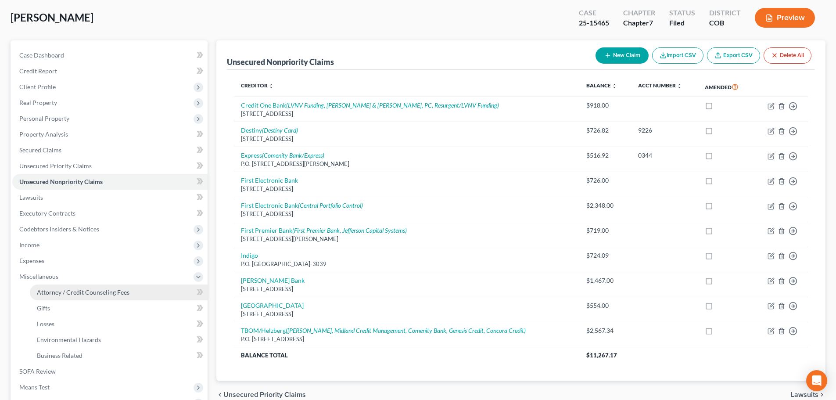
click at [100, 291] on span "Attorney / Credit Counseling Fees" at bounding box center [83, 291] width 93 height 7
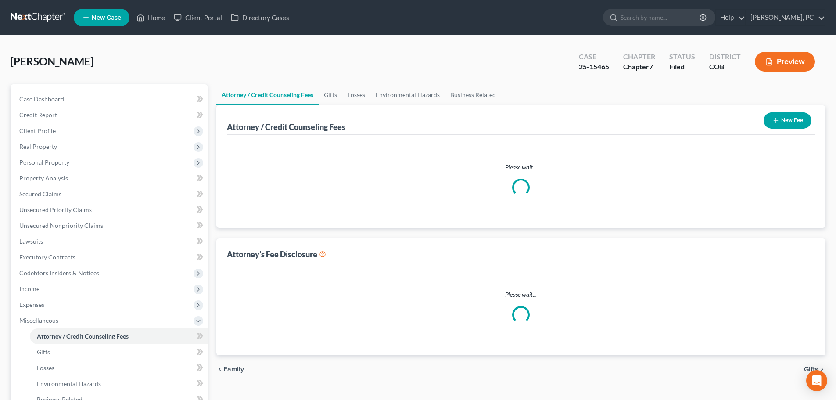
select select "0"
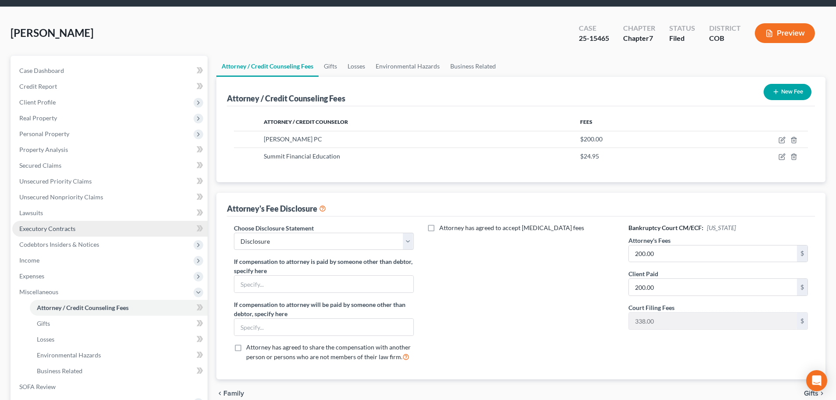
scroll to position [44, 0]
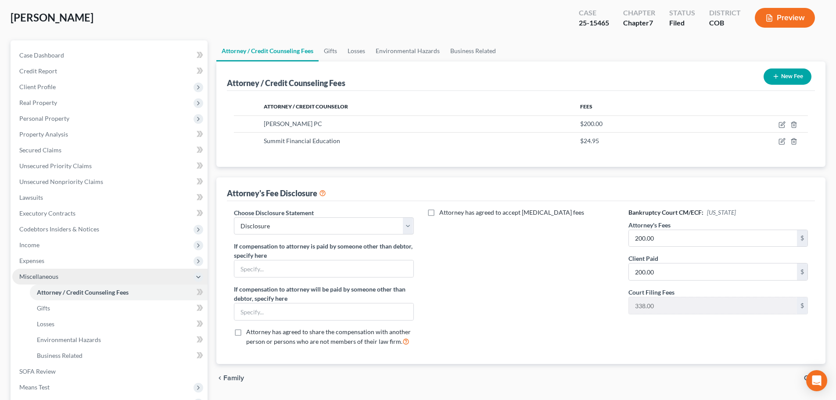
click at [37, 273] on span "Miscellaneous" at bounding box center [38, 276] width 39 height 7
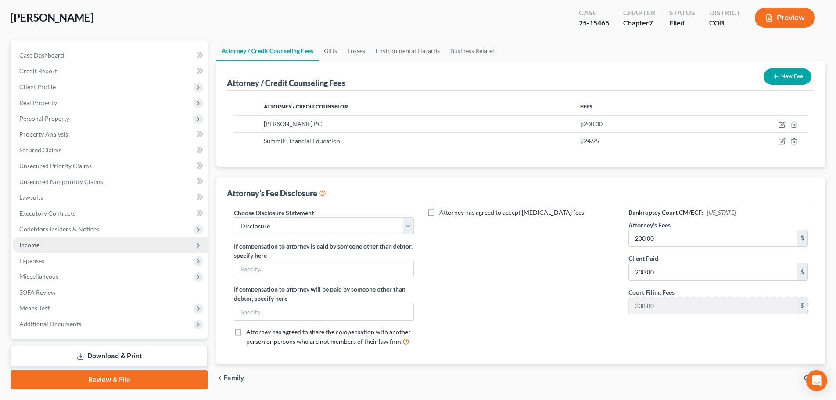
click at [32, 245] on span "Income" at bounding box center [29, 244] width 20 height 7
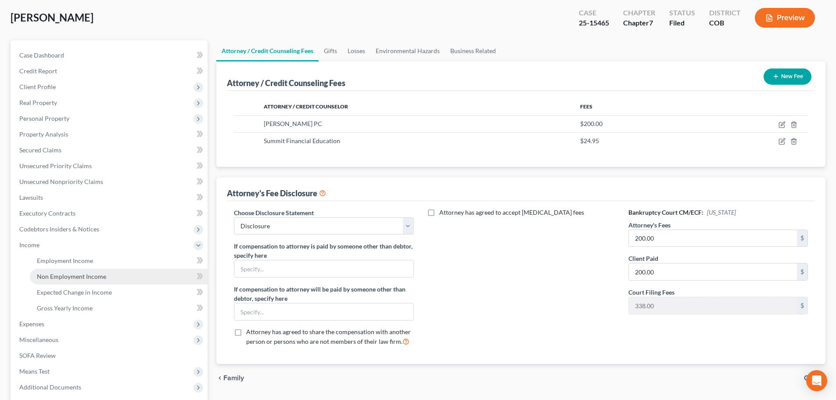
click at [61, 273] on span "Non Employment Income" at bounding box center [71, 276] width 69 height 7
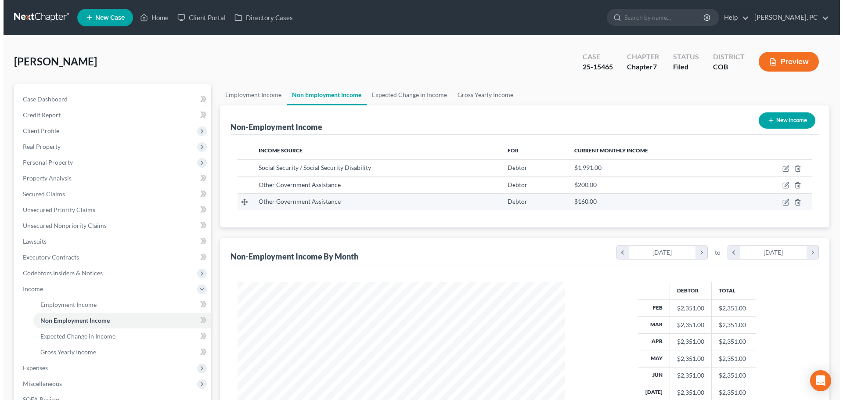
scroll to position [164, 345]
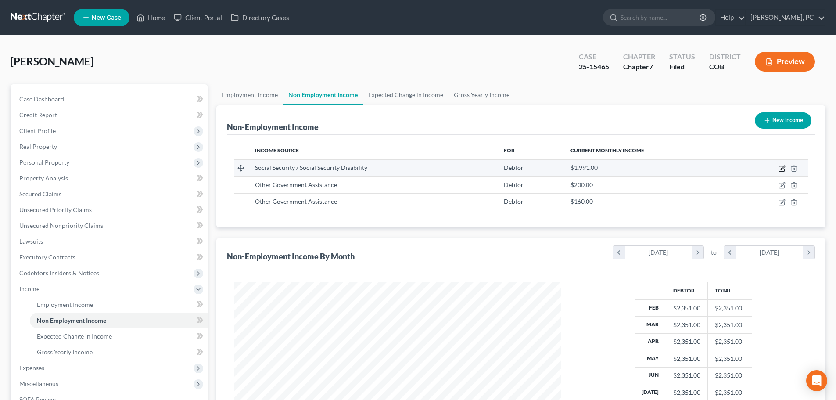
click at [779, 170] on icon "button" at bounding box center [781, 168] width 5 height 5
select select "4"
select select "0"
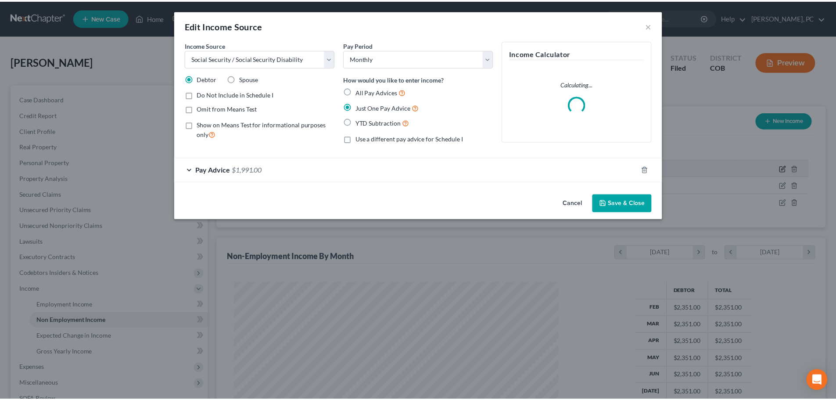
scroll to position [165, 348]
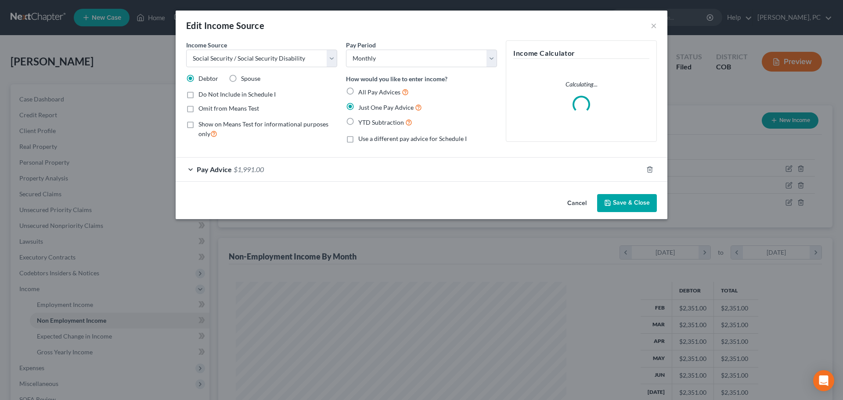
click at [621, 203] on button "Save & Close" at bounding box center [627, 203] width 60 height 18
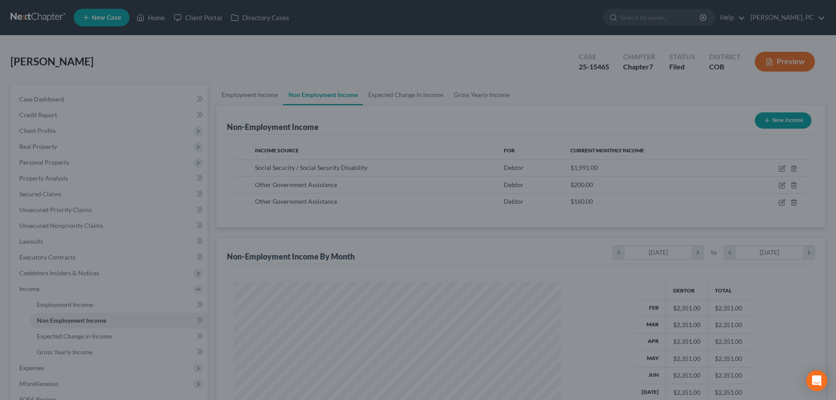
scroll to position [438716, 438535]
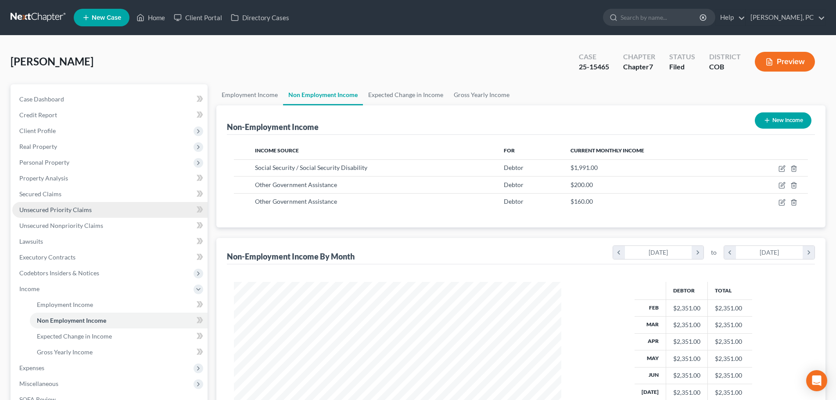
click at [80, 210] on span "Unsecured Priority Claims" at bounding box center [55, 209] width 72 height 7
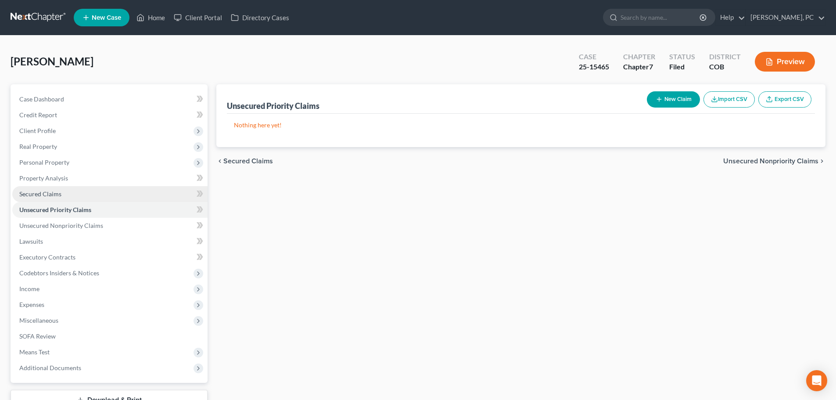
click at [51, 196] on span "Secured Claims" at bounding box center [40, 193] width 42 height 7
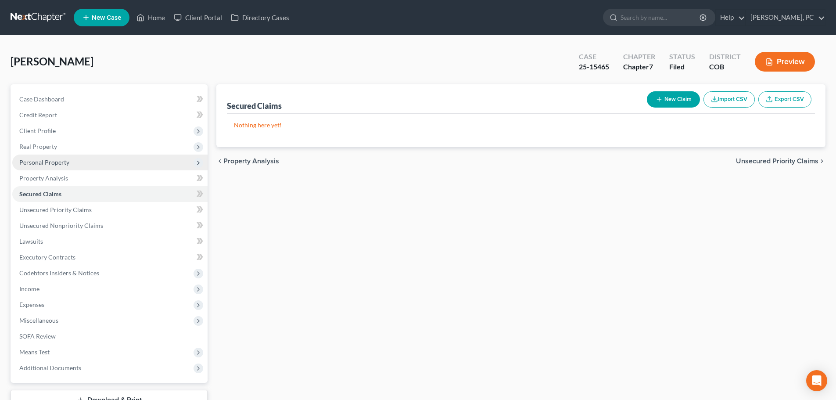
click at [43, 161] on span "Personal Property" at bounding box center [44, 161] width 50 height 7
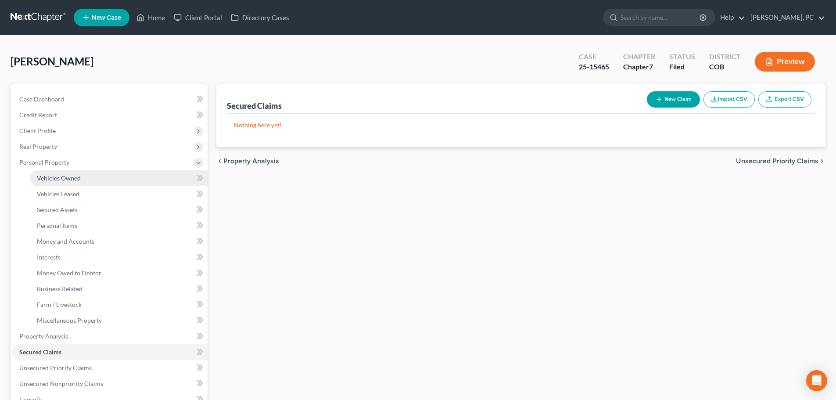
click at [61, 178] on span "Vehicles Owned" at bounding box center [59, 177] width 44 height 7
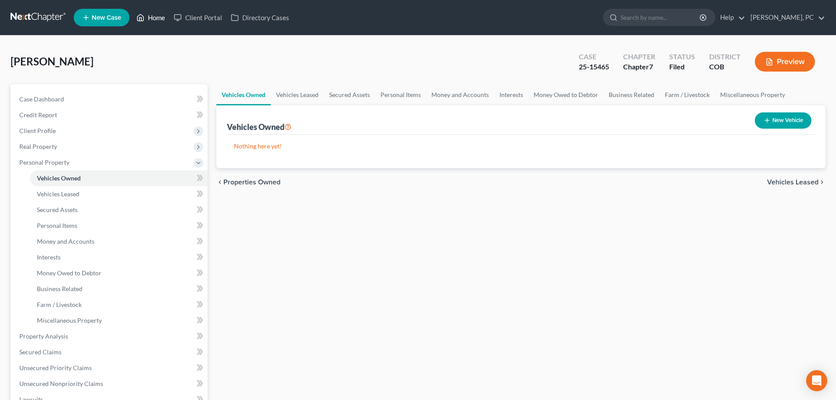
drag, startPoint x: 161, startPoint y: 18, endPoint x: 165, endPoint y: 25, distance: 8.3
click at [161, 18] on link "Home" at bounding box center [150, 18] width 37 height 16
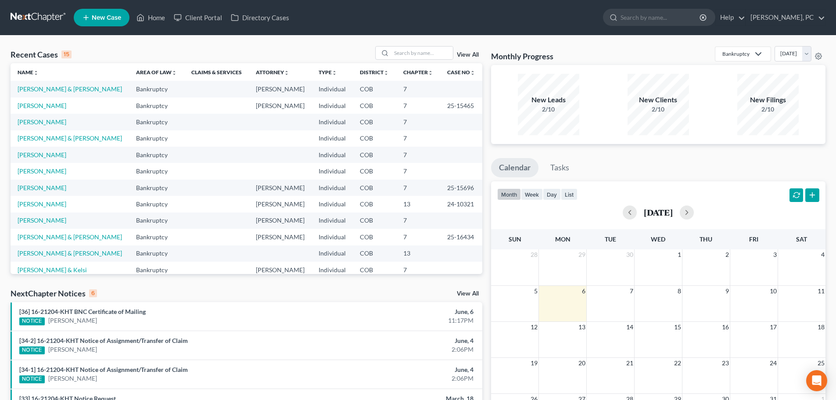
click at [403, 62] on div "Recent Cases 15 View All" at bounding box center [247, 54] width 472 height 17
click at [403, 56] on input "search" at bounding box center [421, 53] width 61 height 13
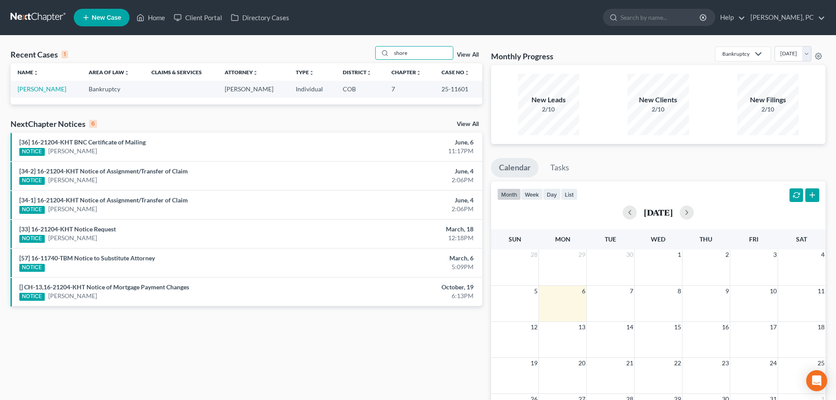
drag, startPoint x: 419, startPoint y: 56, endPoint x: 338, endPoint y: 48, distance: 81.1
click at [337, 59] on div "Recent Cases 1 shore View All" at bounding box center [247, 54] width 472 height 17
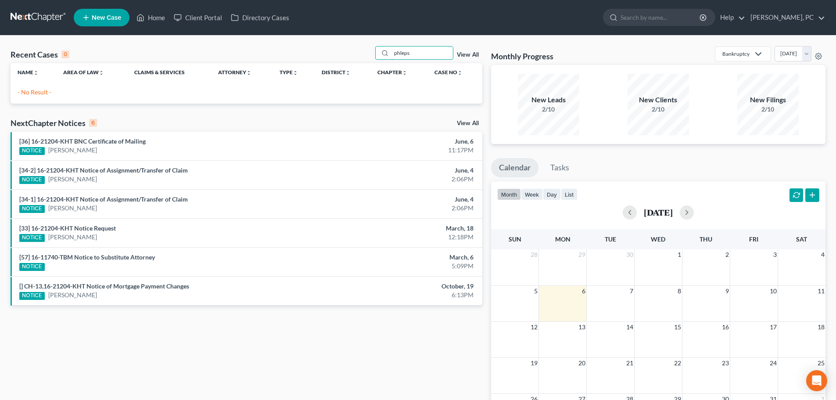
drag, startPoint x: 401, startPoint y: 56, endPoint x: 573, endPoint y: 14, distance: 176.7
click at [494, 54] on div "Recent Cases 0 phleps View All Name unfold_more expand_more expand_less Area of…" at bounding box center [418, 263] width 824 height 434
drag, startPoint x: 425, startPoint y: 54, endPoint x: 404, endPoint y: 54, distance: 20.6
click at [404, 54] on input "phelps" at bounding box center [421, 53] width 61 height 13
type input "phelan"
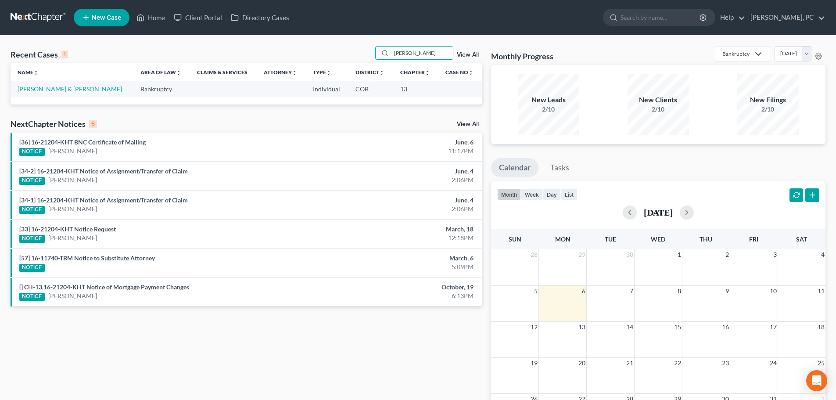
click at [46, 90] on link "[PERSON_NAME] & [PERSON_NAME]" at bounding box center [70, 88] width 104 height 7
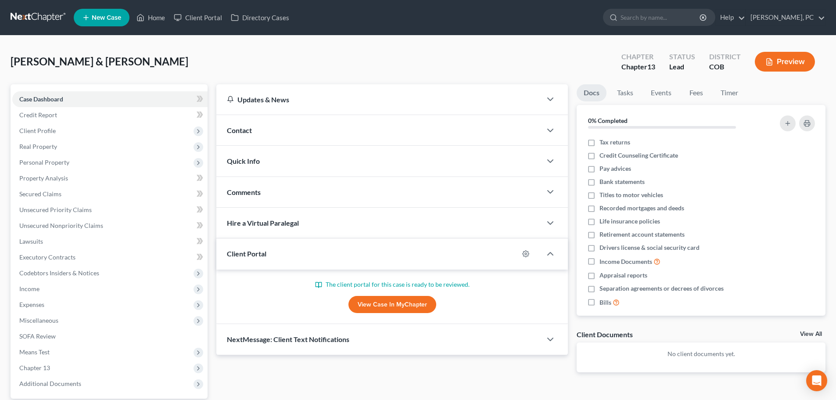
click at [395, 300] on link "View Case in MyChapter" at bounding box center [392, 305] width 88 height 18
